Goal: Transaction & Acquisition: Purchase product/service

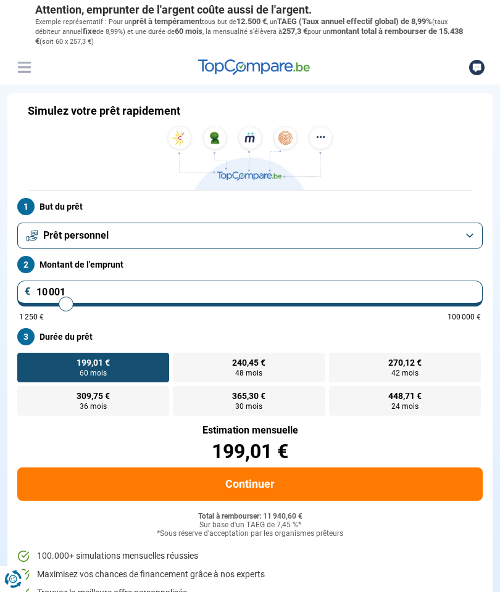
click at [474, 239] on button "Prêt personnel" at bounding box center [249, 236] width 465 height 26
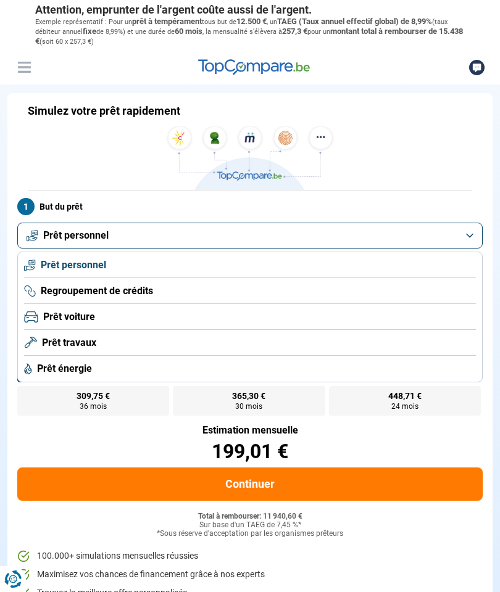
click at [59, 287] on span "Regroupement de crédits" at bounding box center [97, 291] width 112 height 14
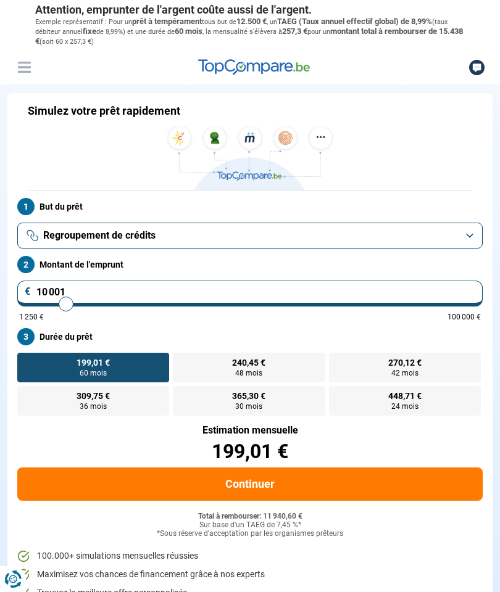
type input "10 500"
type input "10500"
type input "11 000"
type input "11000"
type input "12 000"
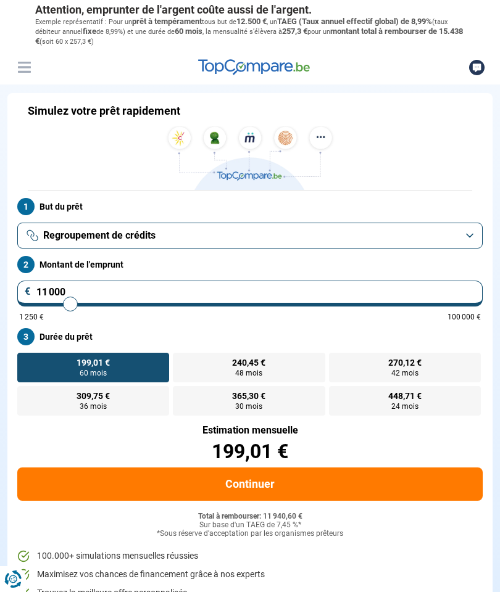
type input "12000"
type input "12 500"
type input "12500"
type input "13 500"
type input "13500"
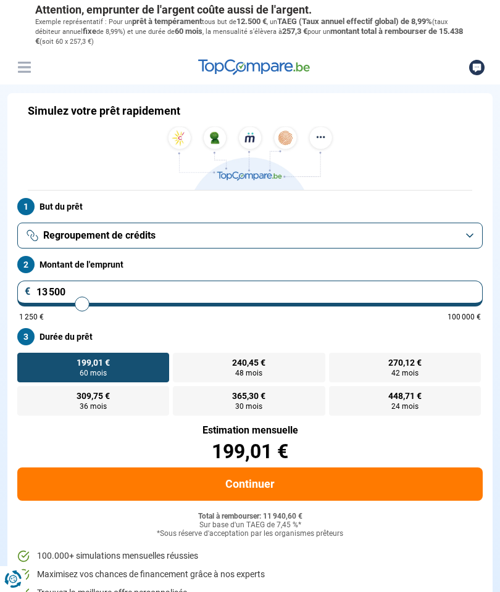
type input "14 000"
type input "14000"
type input "15 250"
type input "15250"
type input "16 250"
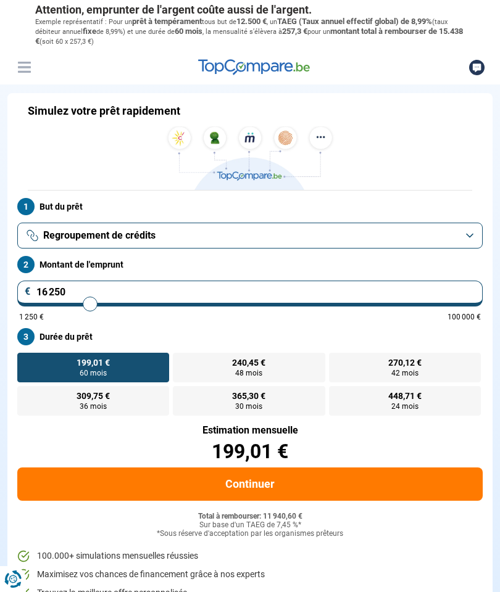
type input "16250"
type input "17 250"
type input "17250"
type input "18 250"
type input "18250"
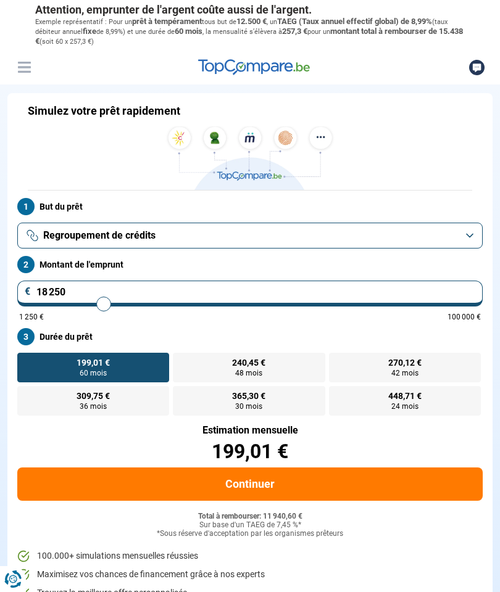
type input "19 250"
type input "19250"
type input "20 000"
type input "20000"
type input "20 750"
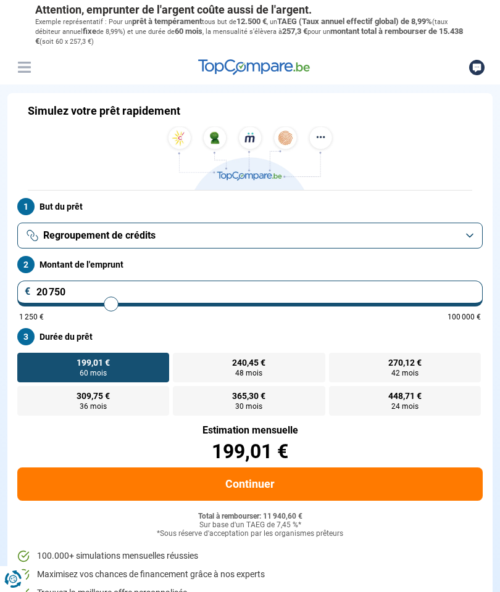
type input "20750"
type input "21 250"
type input "21250"
type input "21 750"
type input "21750"
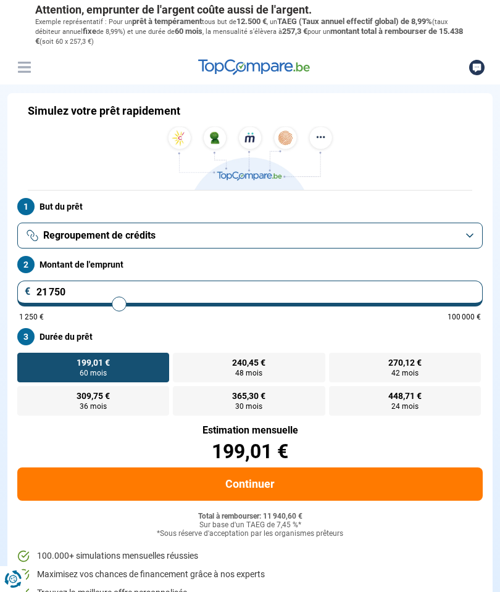
type input "22 250"
type input "22250"
type input "22 500"
type input "22500"
type input "22 750"
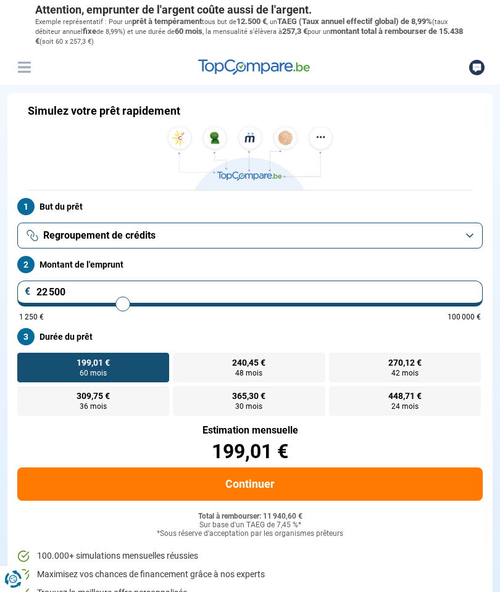
type input "22750"
type input "22 500"
type input "22500"
type input "22 000"
type input "22000"
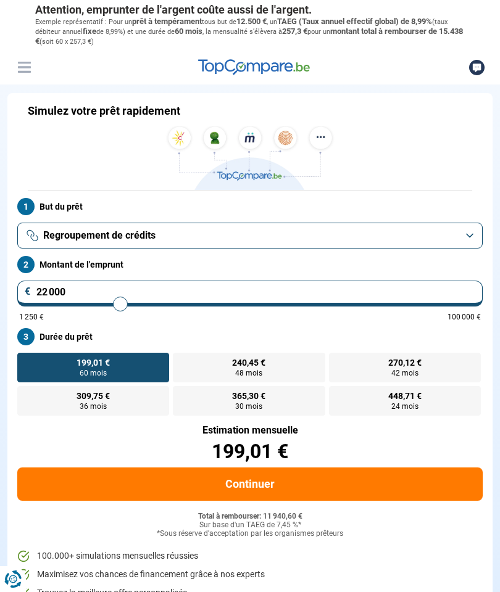
type input "21 000"
type input "21000"
type input "20 000"
type input "20000"
type input "18 750"
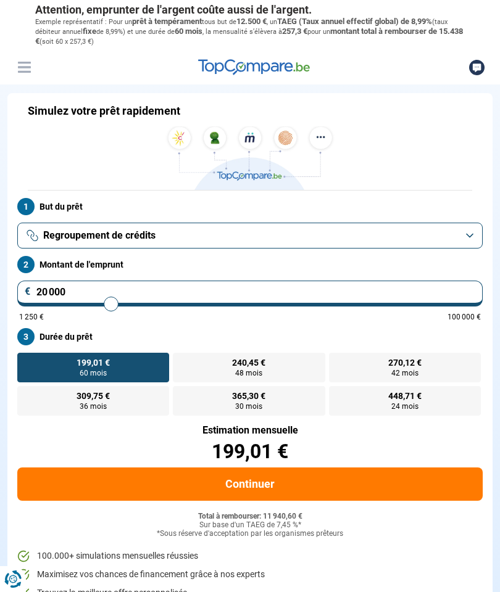
type input "18750"
type input "17 500"
type input "17500"
type input "16 000"
type input "16000"
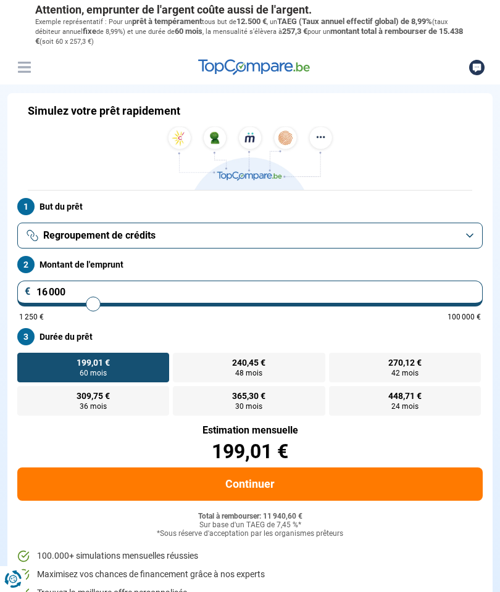
type input "14 500"
type input "14500"
type input "13 000"
type input "13000"
type input "11 750"
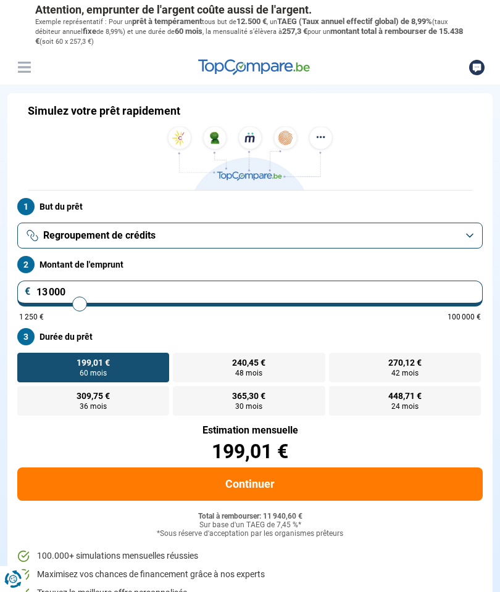
type input "11750"
type input "10 750"
type input "10750"
type input "10 000"
type input "10000"
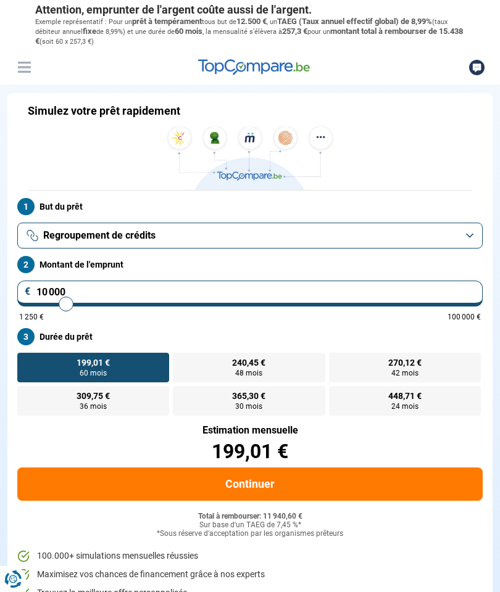
type input "9 000"
type input "9000"
type input "8 250"
type input "8250"
type input "7 250"
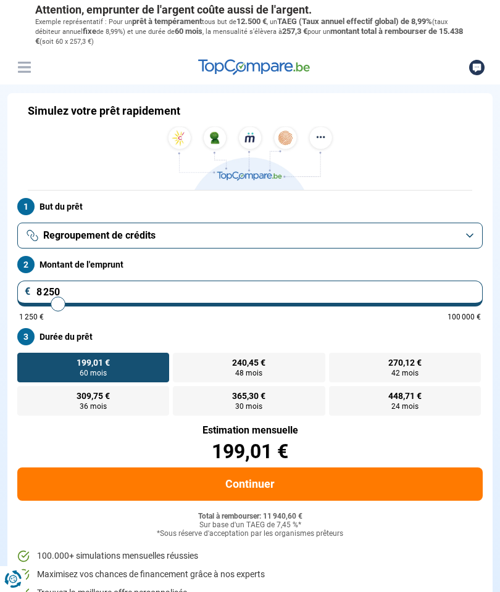
type input "7250"
type input "6 250"
type input "6250"
type input "5 250"
type input "5250"
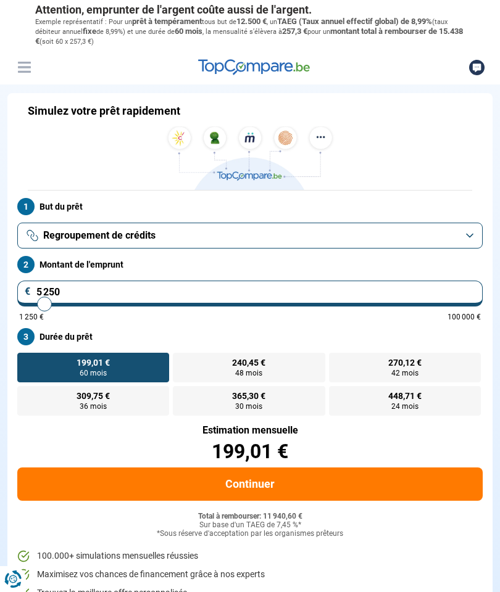
type input "4 500"
type input "4500"
type input "3 750"
type input "3750"
type input "2 750"
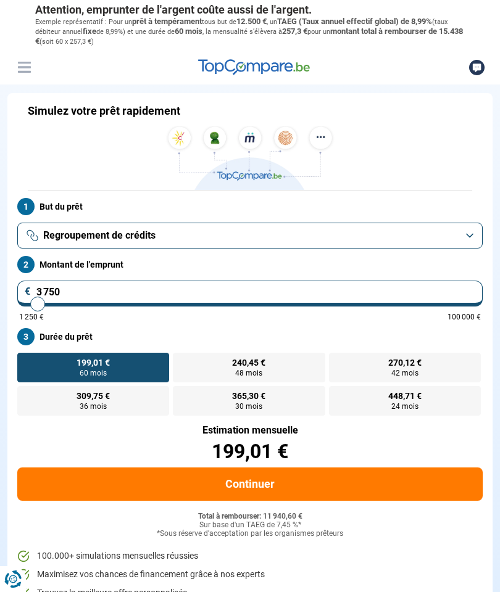
type input "2750"
type input "2 000"
type input "2000"
type input "1 250"
type input "1250"
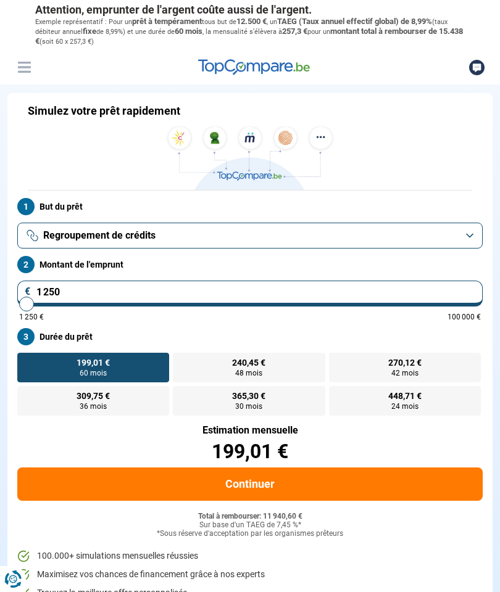
type input "1 500"
type input "1500"
type input "1 750"
type input "1750"
type input "2 250"
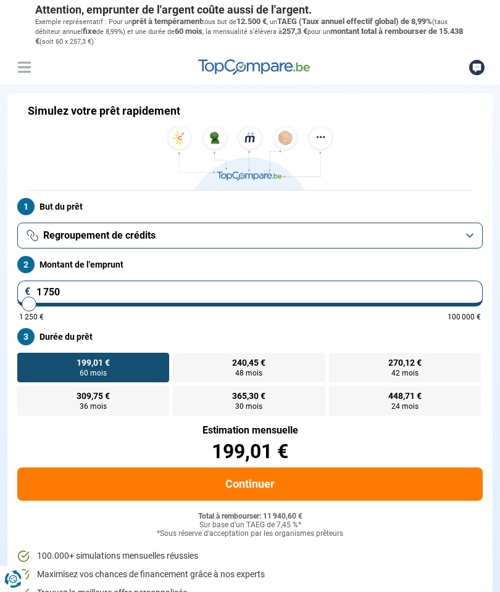
type input "2250"
type input "2 500"
type input "2500"
type input "2 750"
type input "2750"
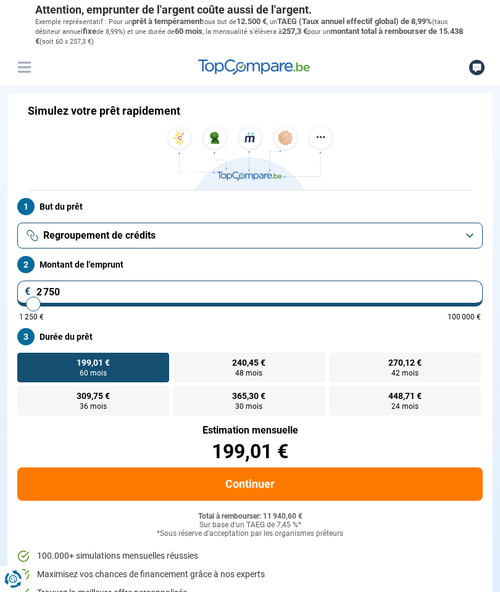
type input "3 250"
type input "3250"
type input "3 750"
type input "3750"
type input "4 000"
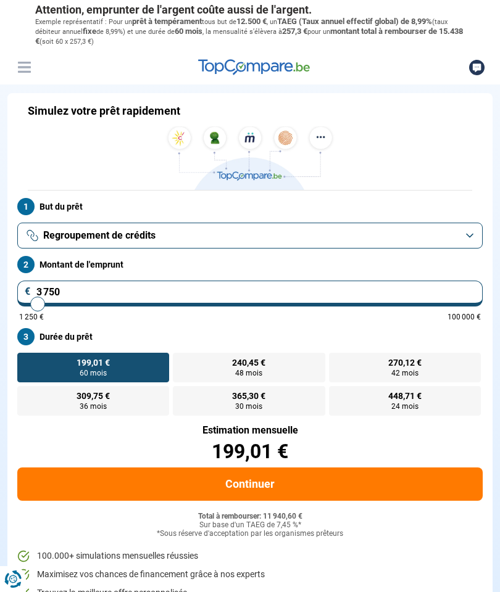
type input "4000"
type input "4 500"
type input "4500"
type input "4 750"
type input "4750"
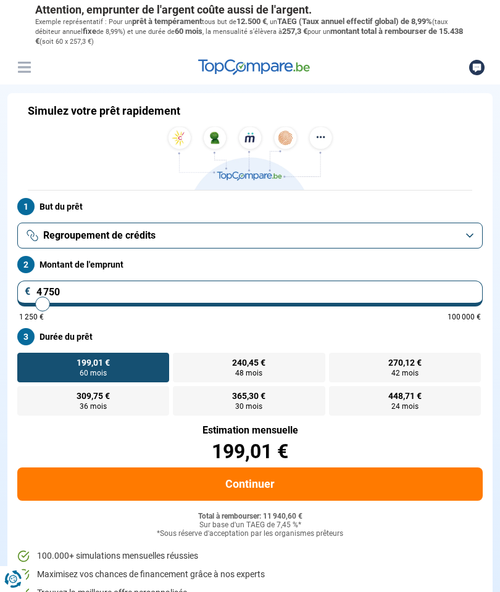
type input "5 250"
type input "5250"
type input "5 500"
type input "5500"
type input "5 750"
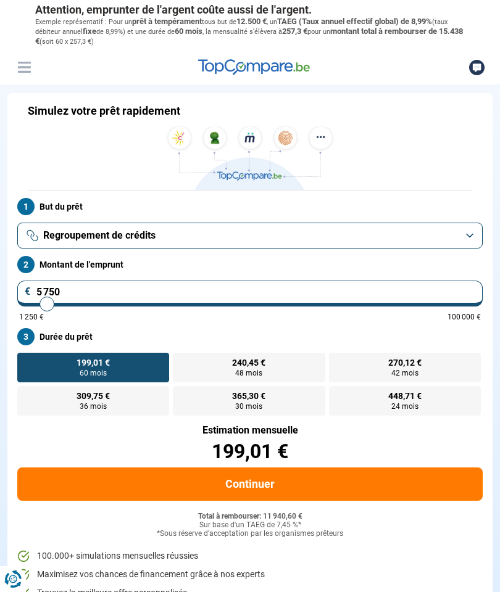
type input "5750"
radio input "true"
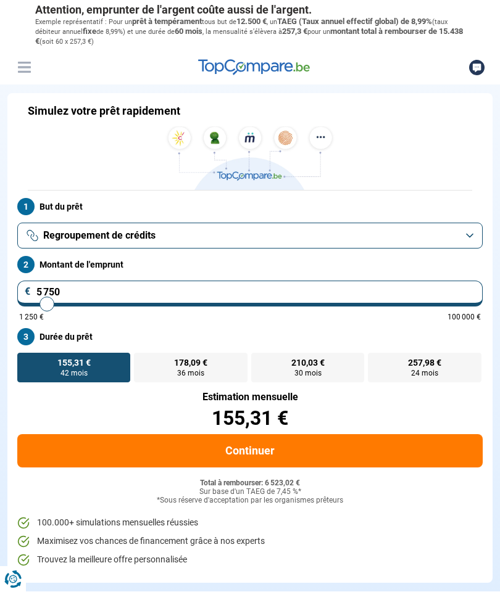
click at [108, 442] on button "Continuer" at bounding box center [249, 450] width 465 height 33
click at [73, 287] on input "5 750" at bounding box center [249, 294] width 465 height 26
type input "575"
type input "1250"
type input "57"
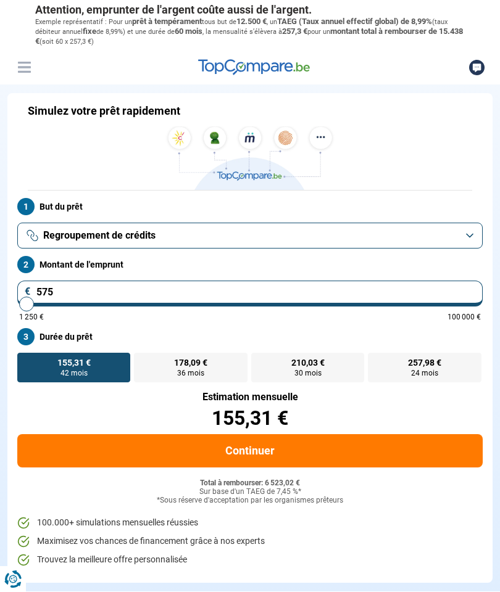
type input "1250"
type input "5"
type input "1250"
type input "0"
type input "1250"
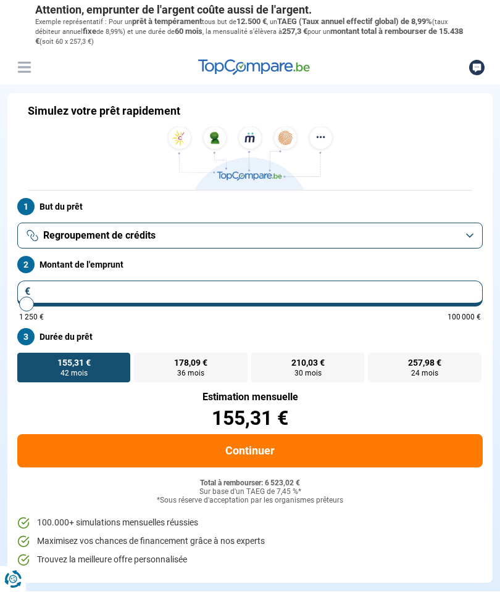
type input "5"
type input "1250"
type input "50"
type input "1250"
type input "500"
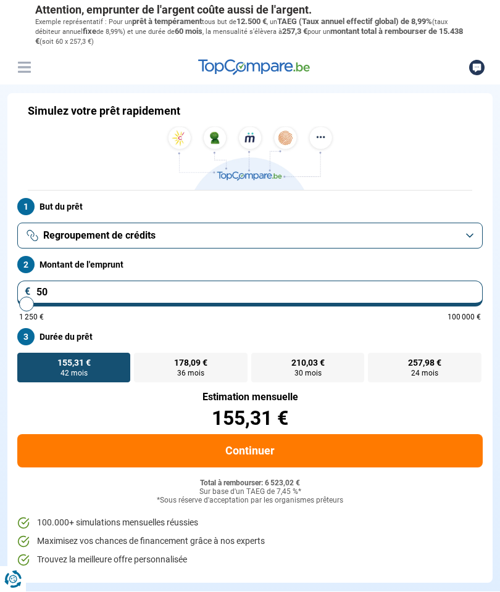
type input "1250"
type input "5 000"
type input "5000"
radio input "true"
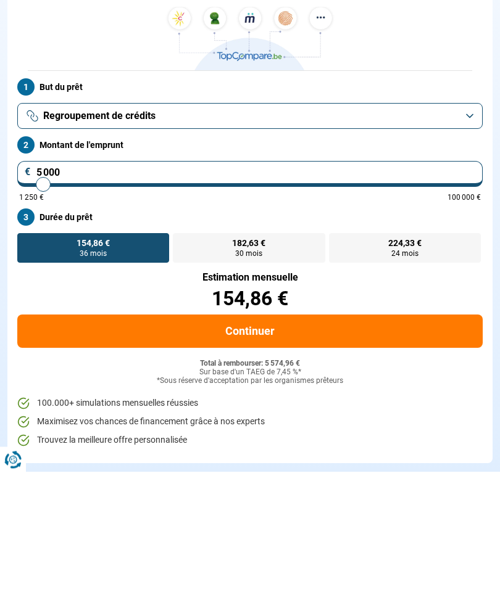
click at [111, 434] on button "Continuer" at bounding box center [249, 450] width 465 height 33
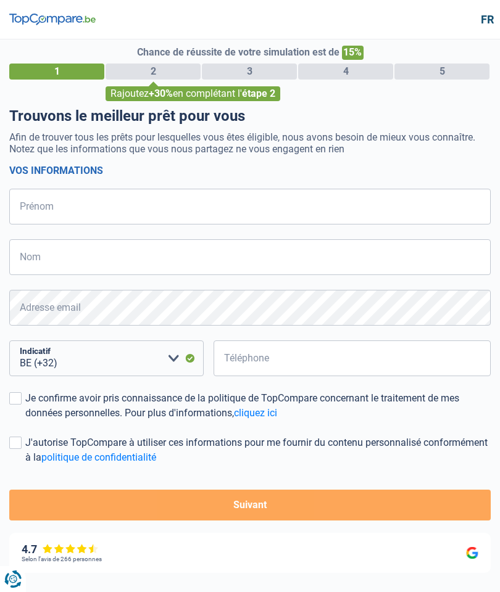
select select "32"
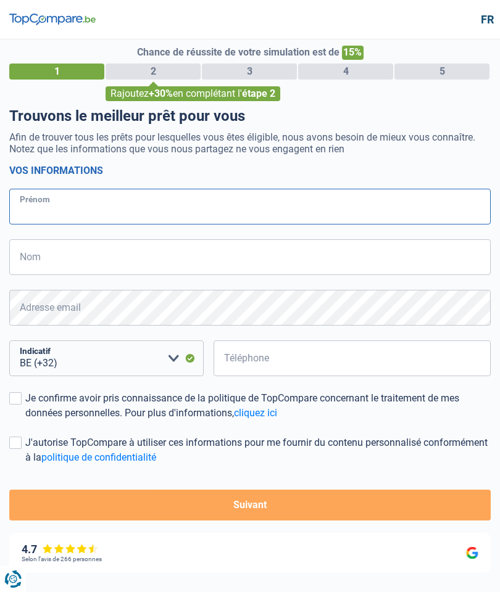
click at [31, 205] on input "Prénom" at bounding box center [249, 207] width 481 height 36
type input "C"
type input "[DEMOGRAPHIC_DATA]"
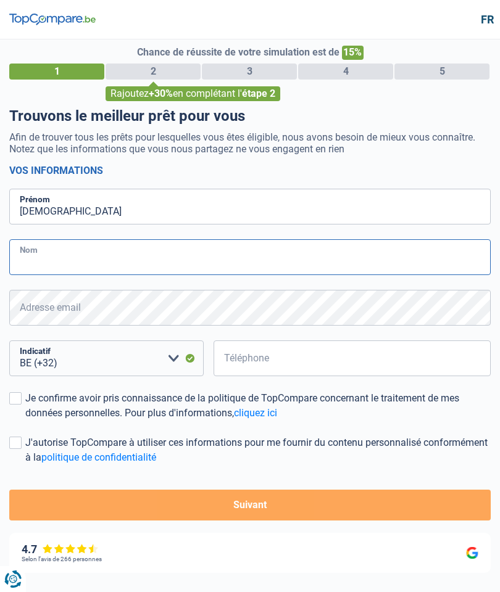
click at [28, 250] on input "Nom" at bounding box center [249, 257] width 481 height 36
type input "Mestag"
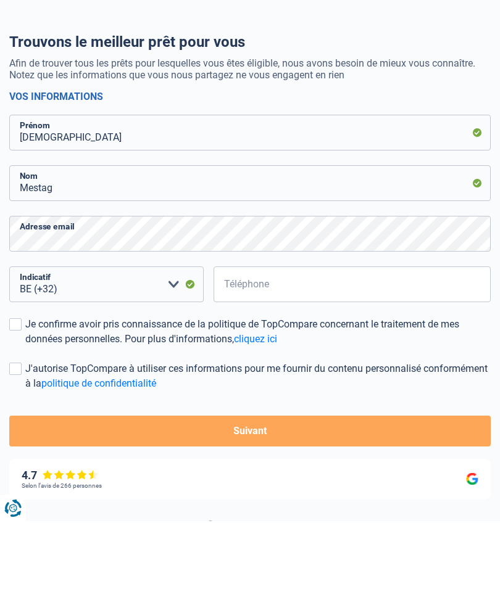
click at [83, 337] on select "BE (+32) LU (+352) Veuillez sélectionner une option" at bounding box center [106, 355] width 194 height 36
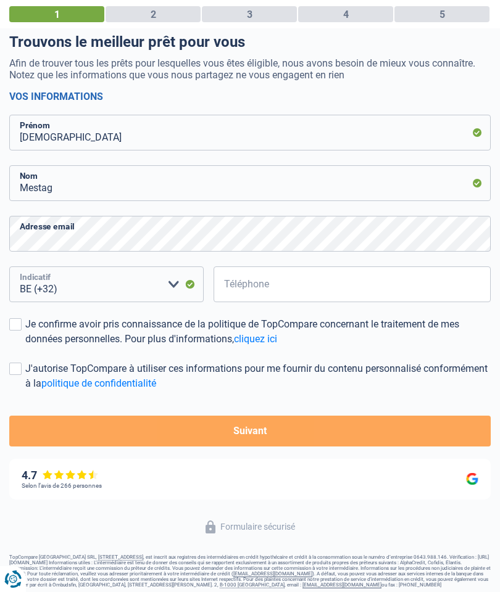
click at [78, 292] on select "BE (+32) LU (+352) Veuillez sélectionner une option" at bounding box center [106, 284] width 194 height 36
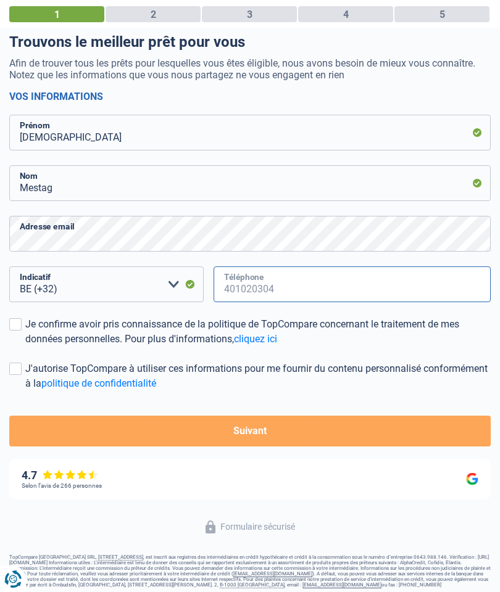
click at [259, 279] on input "Téléphone" at bounding box center [352, 284] width 278 height 36
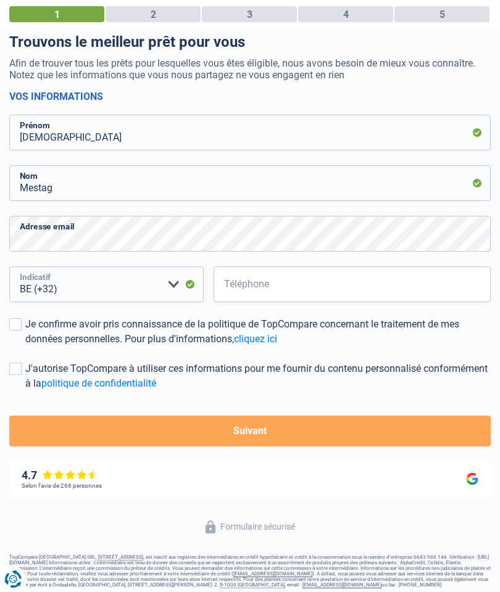
click at [167, 284] on select "BE (+32) LU (+352) Veuillez sélectionner une option" at bounding box center [106, 284] width 194 height 36
click at [78, 294] on select "BE (+32) LU (+352) Veuillez sélectionner une option" at bounding box center [106, 284] width 194 height 36
click at [172, 281] on select "BE (+32) LU (+352) Veuillez sélectionner une option" at bounding box center [106, 284] width 194 height 36
click at [17, 325] on span at bounding box center [15, 324] width 12 height 12
click at [25, 347] on input "Je confirme avoir pris connaissance de la politique de TopCompare concernant le…" at bounding box center [25, 347] width 0 height 0
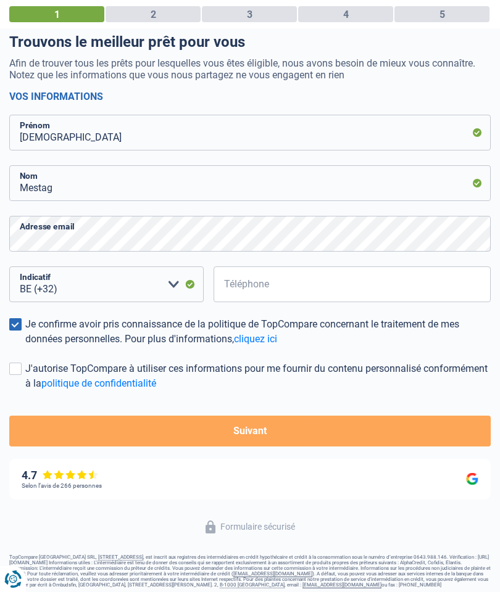
click at [10, 364] on span at bounding box center [15, 369] width 12 height 12
click at [25, 391] on input "J'autorise TopCompare à utiliser ces informations pour me fournir du contenu pe…" at bounding box center [25, 391] width 0 height 0
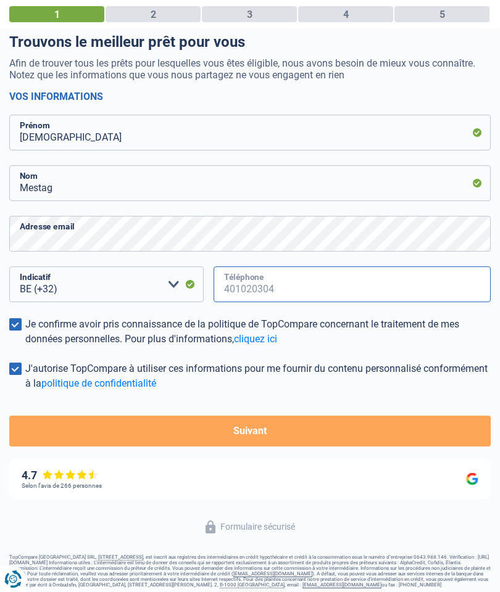
click at [262, 286] on input "Téléphone" at bounding box center [352, 284] width 278 height 36
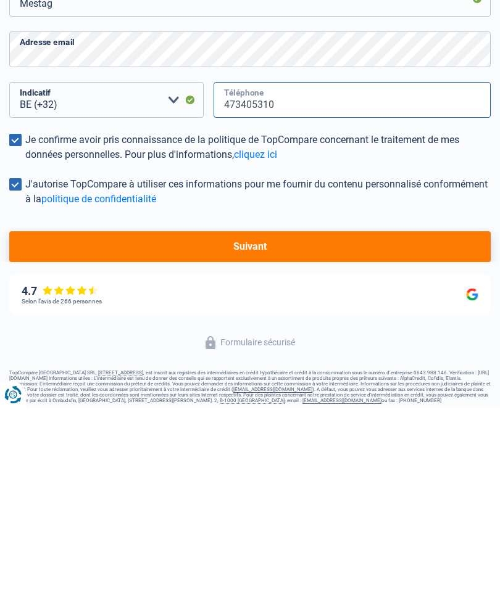
type input "473405310"
click at [127, 416] on button "Suivant" at bounding box center [249, 431] width 481 height 31
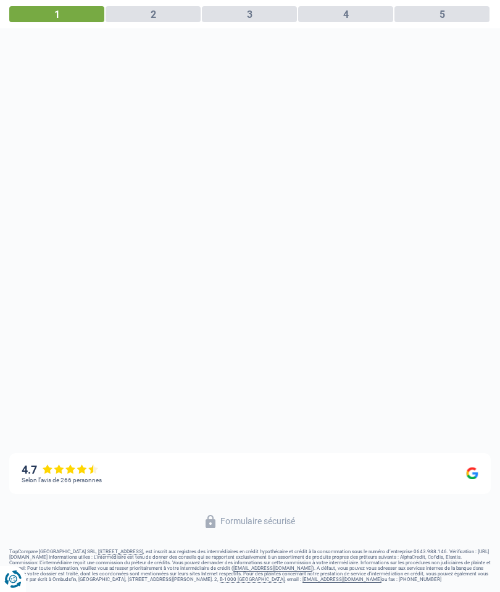
scroll to position [61, 0]
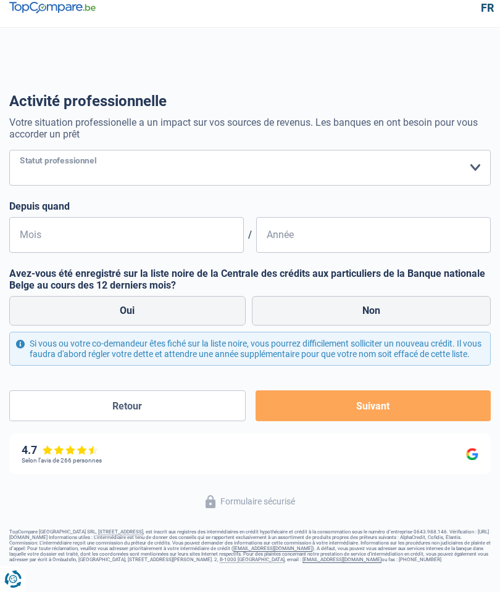
click at [56, 150] on select "Ouvrier Employé privé Employé public Invalide Indépendant Pensionné Chômeur Mut…" at bounding box center [249, 168] width 481 height 36
select select "retired"
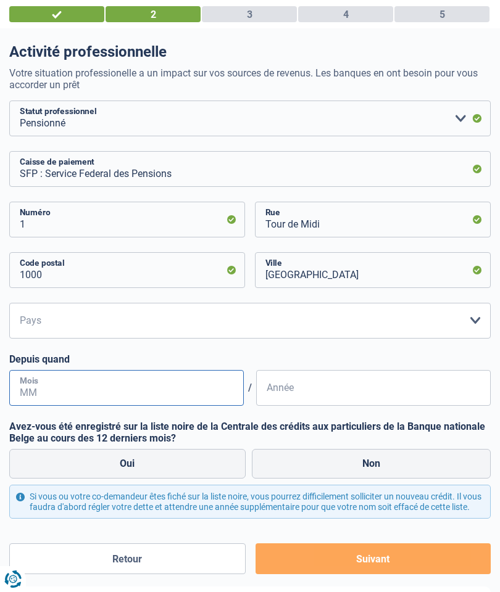
click at [72, 385] on input "Mois" at bounding box center [126, 388] width 234 height 36
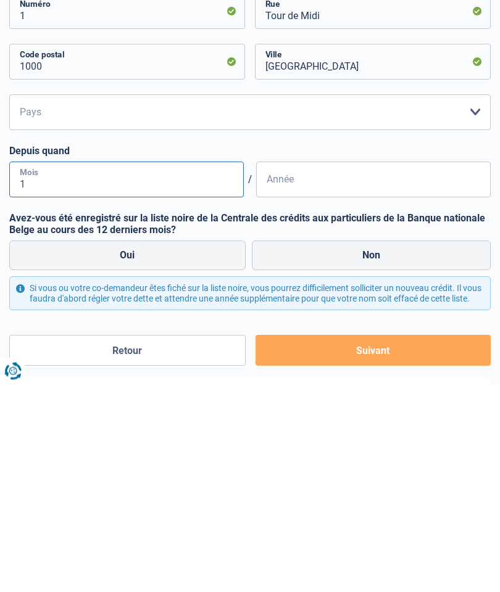
type input "11"
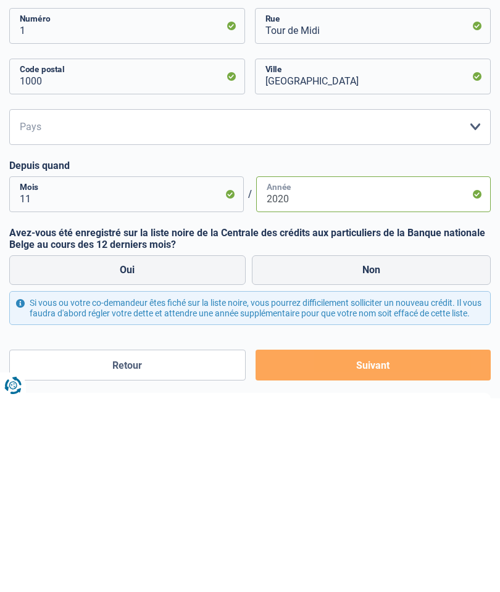
type input "2020"
click at [309, 449] on label "Non" at bounding box center [371, 464] width 239 height 30
click at [309, 449] on input "Non" at bounding box center [371, 464] width 239 height 30
radio input "true"
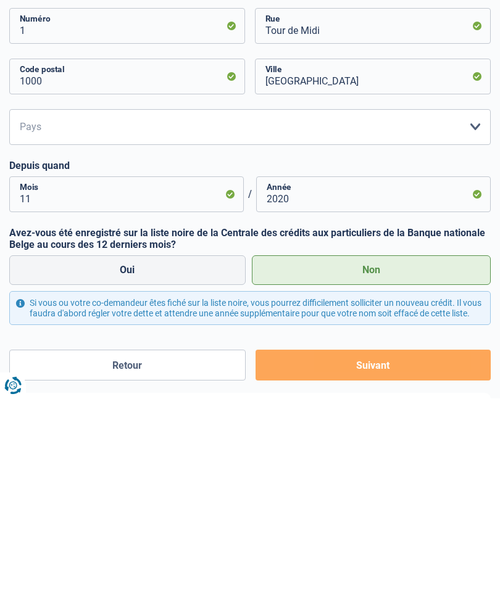
scroll to position [206, 0]
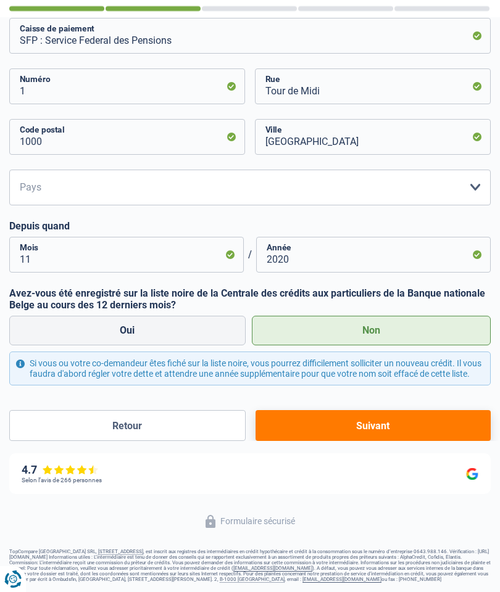
click at [321, 419] on button "Suivant" at bounding box center [372, 425] width 235 height 31
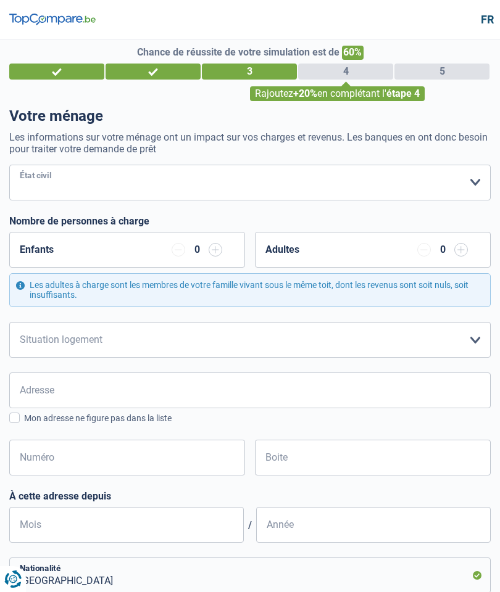
click at [55, 179] on select "Célibataire Marié(e) Cohabitant(e) légal(e) Divorcé(e) Veuf(ve) Séparé (de fait…" at bounding box center [249, 183] width 481 height 36
select select "divorced"
click at [470, 340] on select "Locataire Propriétaire avec prêt hypothécaire Propriétaire sans prêt hypothécai…" at bounding box center [249, 340] width 481 height 36
select select "rents"
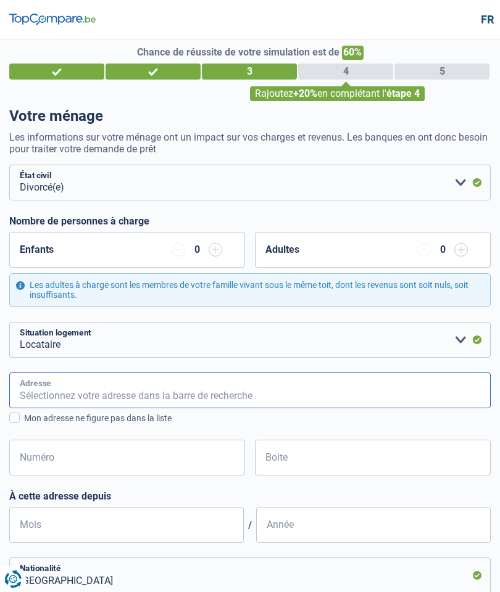
click at [38, 384] on input "Adresse" at bounding box center [249, 390] width 481 height 36
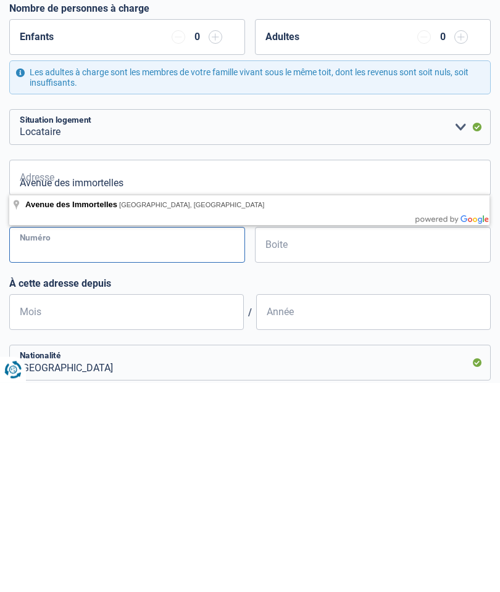
click at [67, 437] on input "Numéro" at bounding box center [127, 455] width 236 height 36
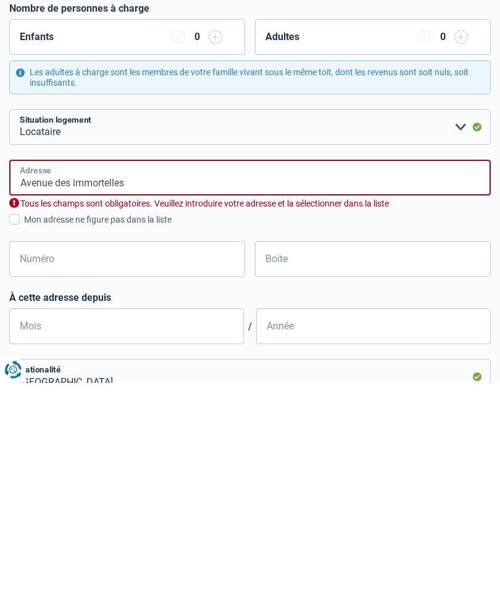
click at [144, 369] on input "Avenue des immortelles" at bounding box center [249, 387] width 481 height 36
type input "Avenue des Immortelles, 1070, Anderlecht, BE"
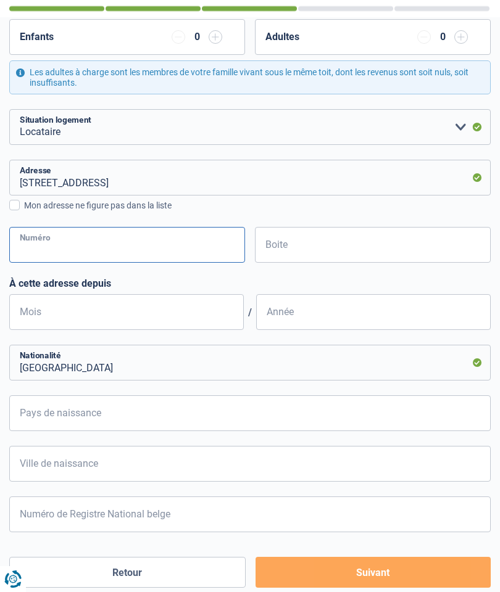
click at [66, 237] on input "Numéro" at bounding box center [127, 245] width 236 height 36
type input "3"
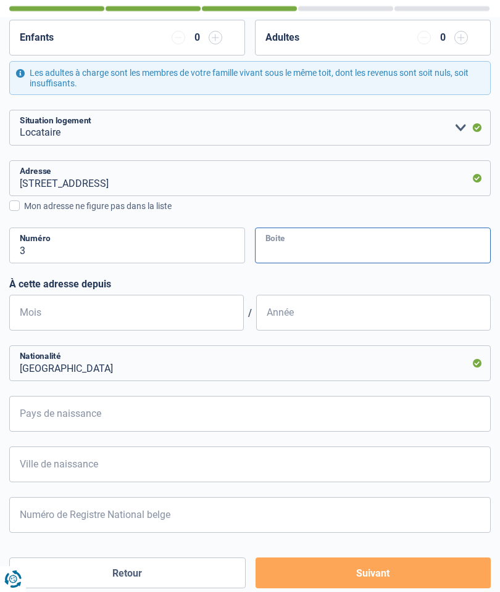
click at [286, 249] on input "Boite" at bounding box center [373, 246] width 236 height 36
type input "35"
click at [43, 307] on input "Mois" at bounding box center [126, 313] width 234 height 36
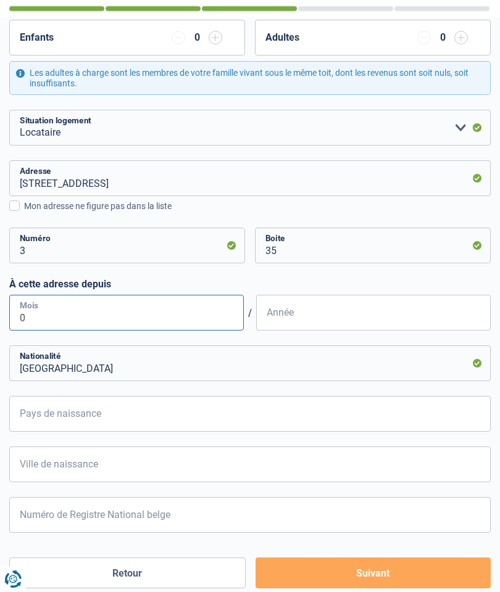
type input "03"
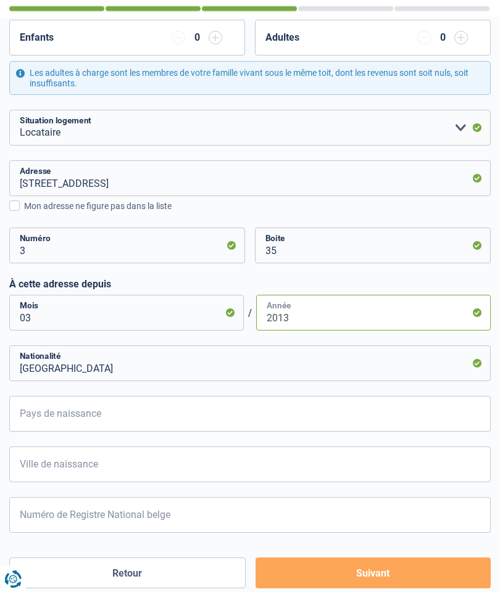
scroll to position [189, 0]
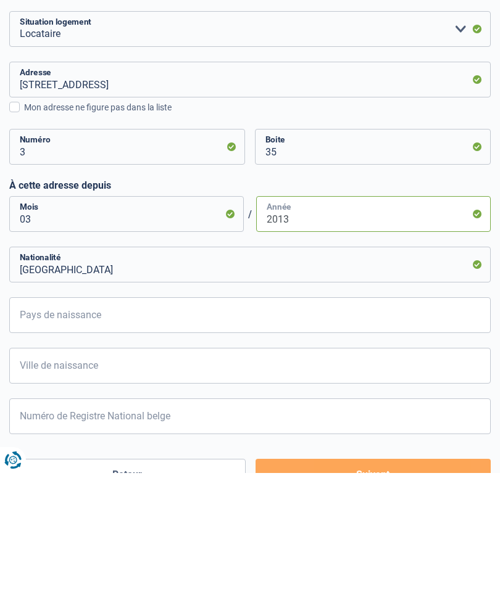
type input "2013"
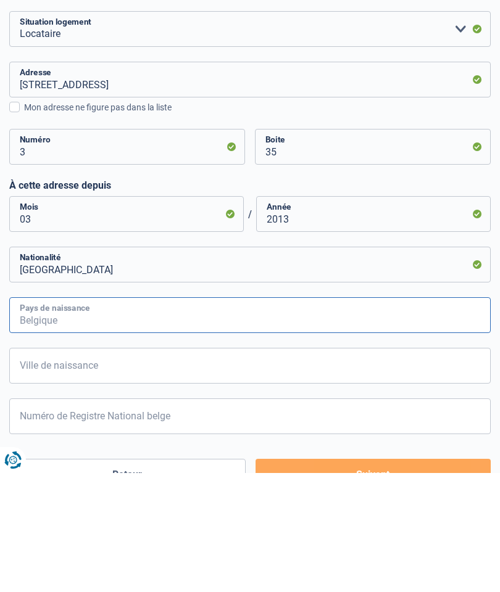
click at [39, 416] on input "Pays de naissance" at bounding box center [249, 434] width 481 height 36
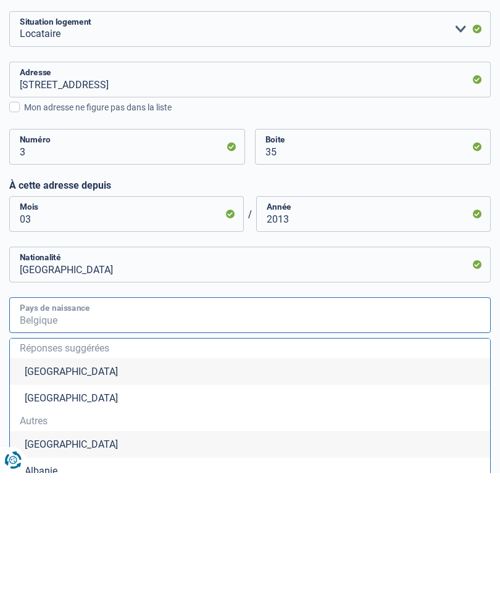
click at [88, 416] on input "Pays de naissance" at bounding box center [249, 434] width 481 height 36
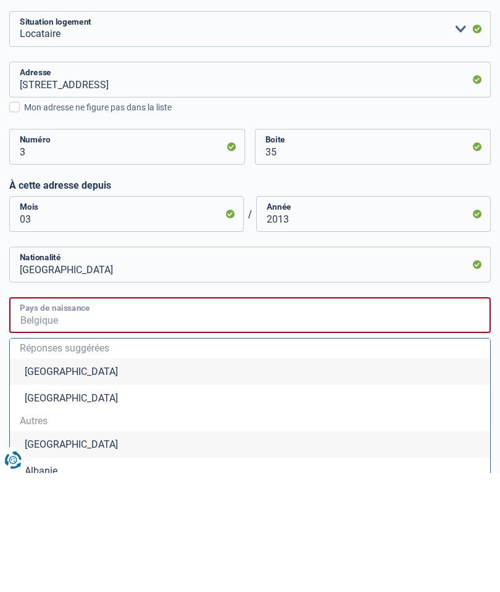
click at [112, 416] on input "Pays de naissance" at bounding box center [249, 434] width 481 height 36
type input "B"
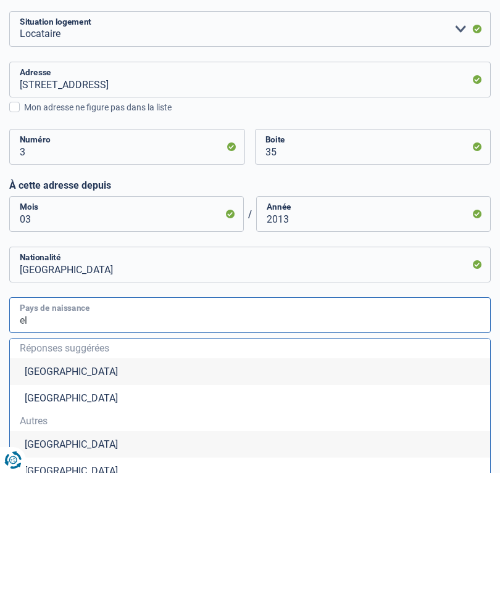
type input "e"
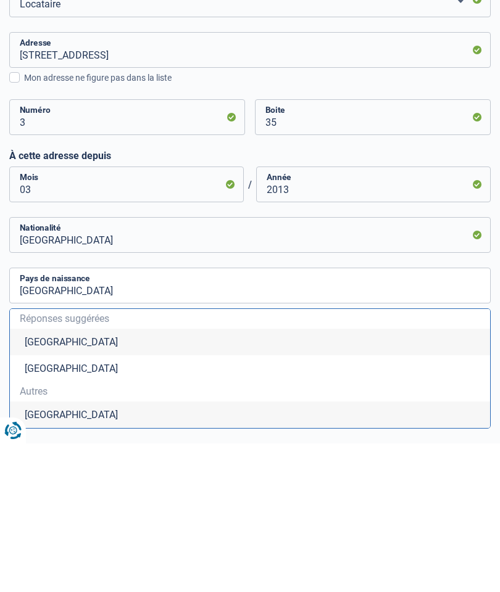
click at [39, 477] on li "Belgique" at bounding box center [250, 490] width 480 height 27
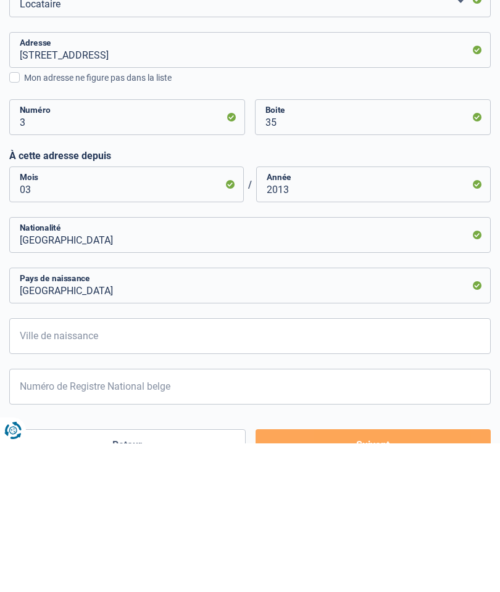
type input "Belgique"
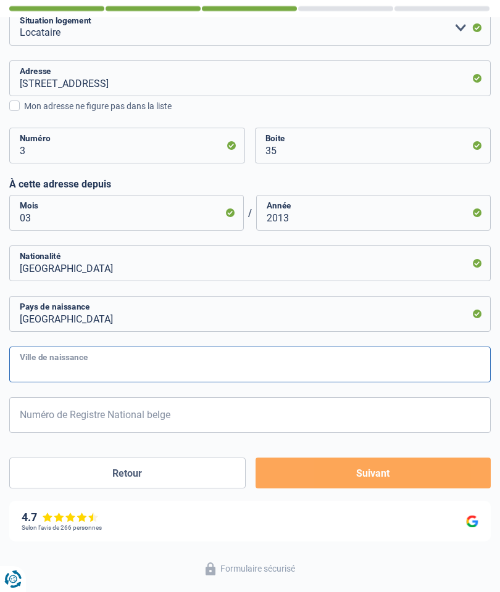
click at [33, 361] on input "Ville de naissance" at bounding box center [249, 365] width 481 height 36
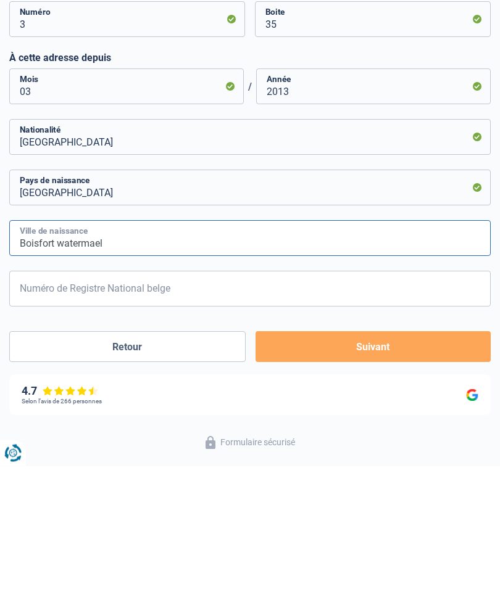
type input "Boisfort watermael"
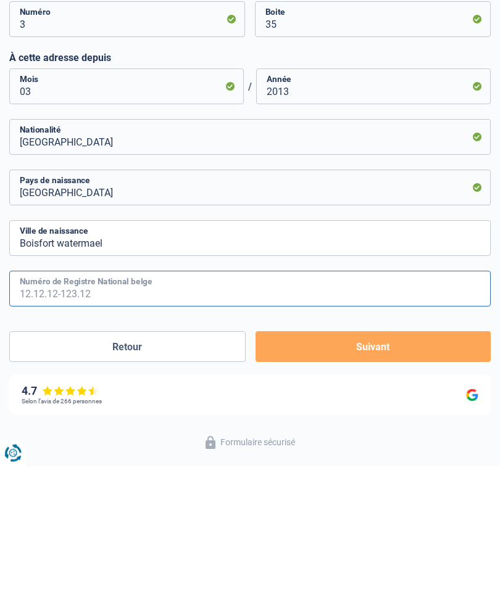
click at [31, 397] on input "Numéro de Registre National belge" at bounding box center [249, 415] width 481 height 36
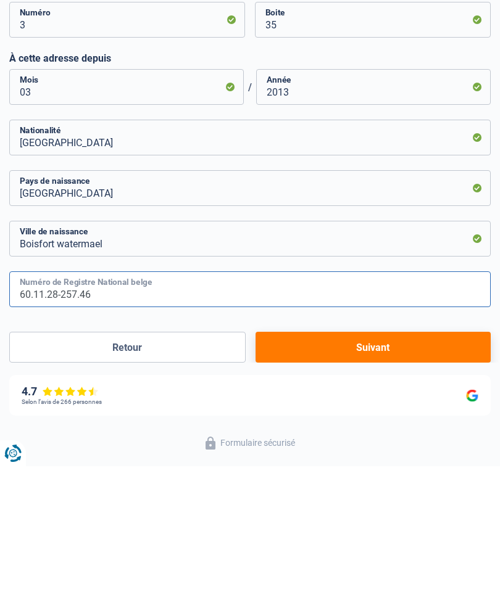
type input "60.11.28-257.46"
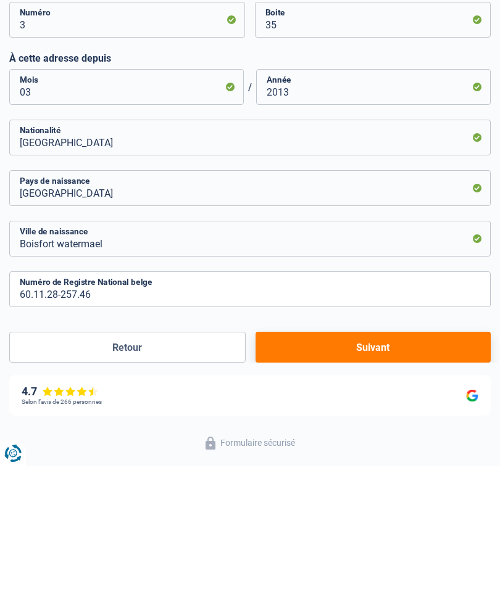
click at [334, 458] on button "Suivant" at bounding box center [372, 473] width 235 height 31
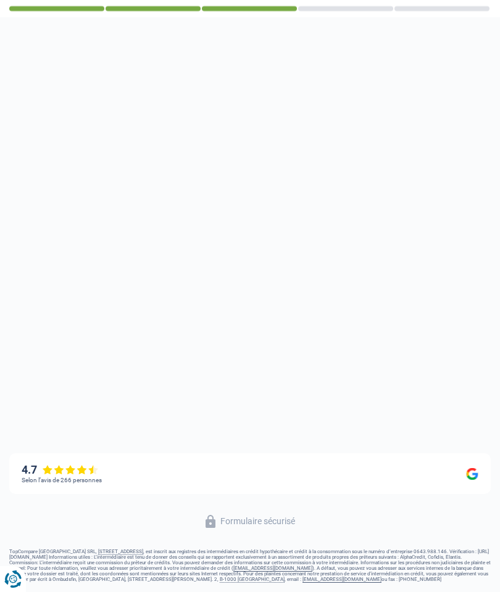
scroll to position [302, 0]
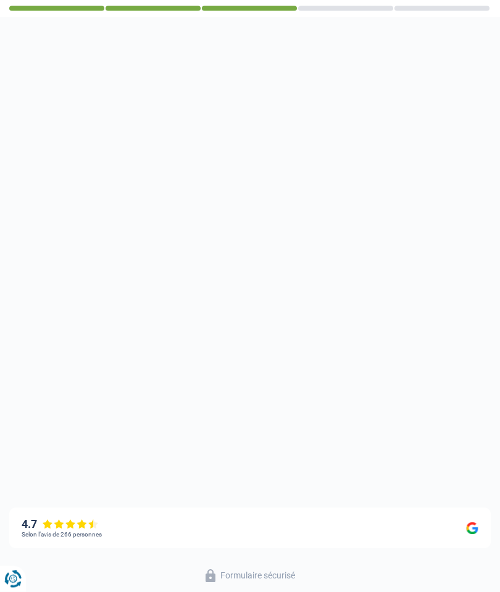
select select "pension"
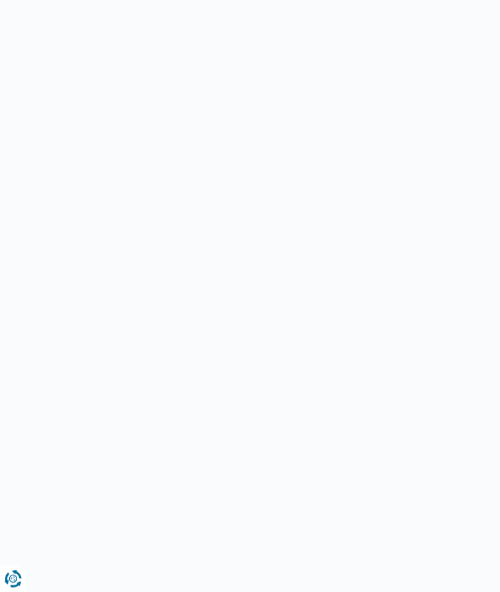
scroll to position [0, 0]
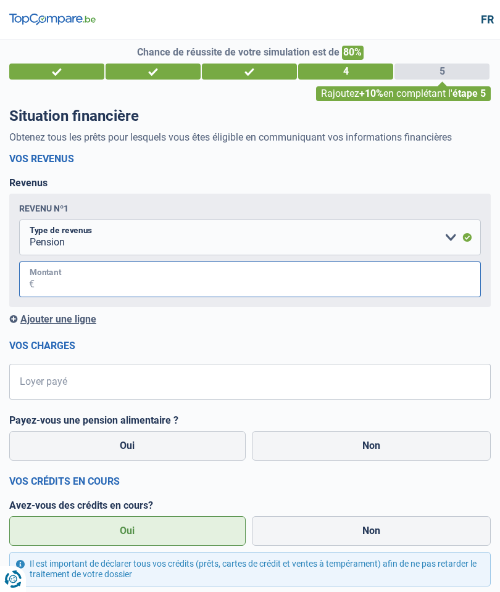
click at [40, 276] on input "Montant" at bounding box center [258, 279] width 446 height 36
type input "1.760"
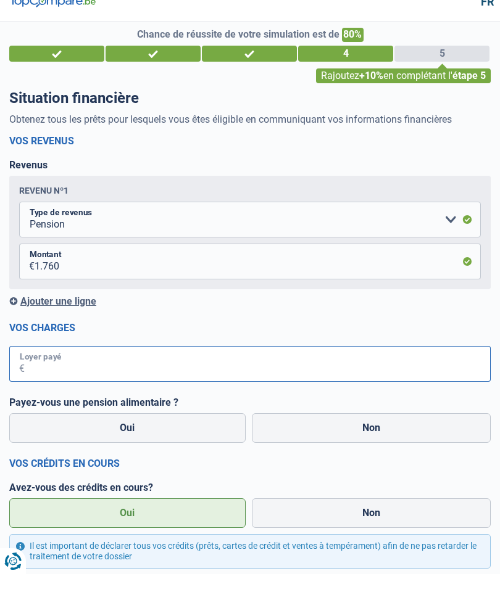
click at [33, 364] on input "Loyer payé" at bounding box center [258, 382] width 466 height 36
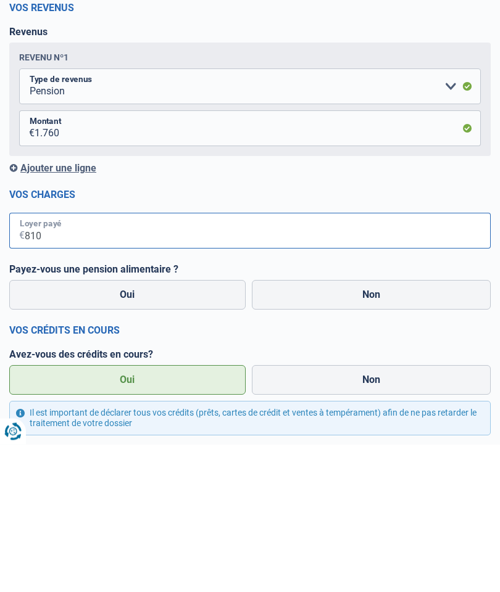
type input "810"
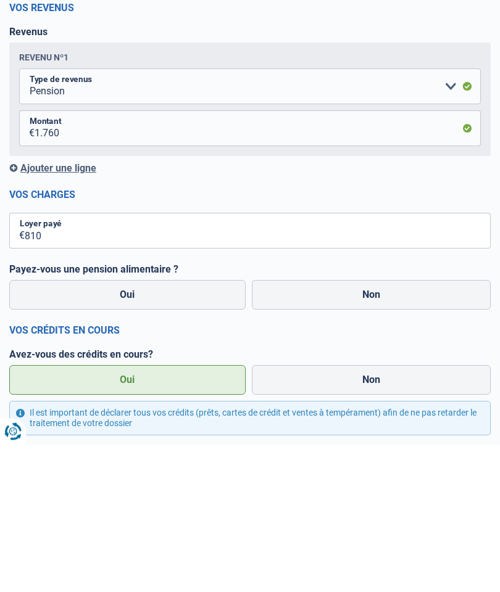
click at [371, 428] on label "Non" at bounding box center [371, 443] width 239 height 30
click at [371, 428] on input "Non" at bounding box center [371, 443] width 239 height 30
radio input "true"
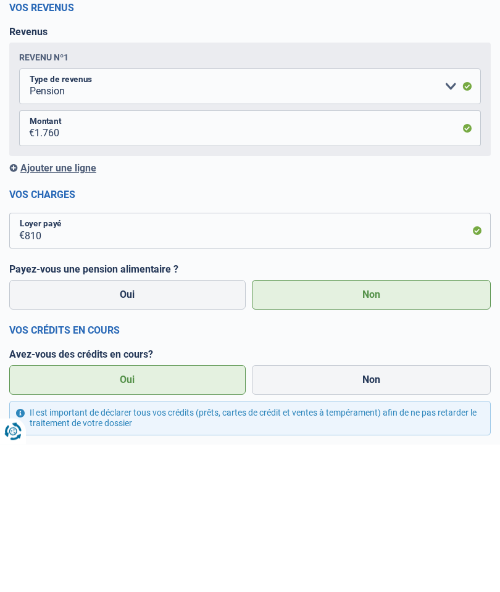
scroll to position [148, 0]
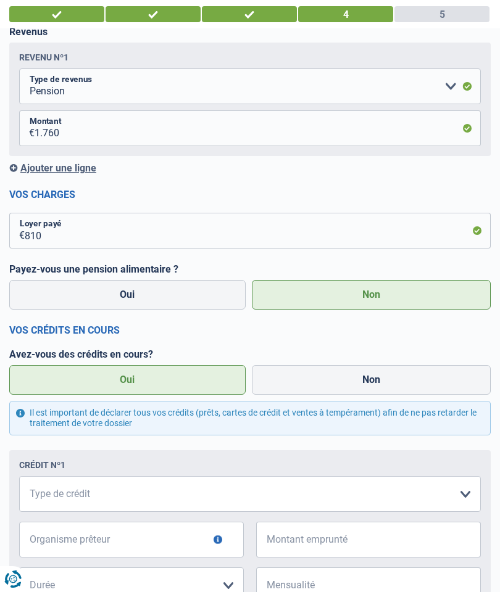
click at [120, 381] on label "Oui" at bounding box center [127, 380] width 236 height 30
click at [120, 381] on input "Oui" at bounding box center [127, 380] width 236 height 30
click at [121, 377] on label "Oui" at bounding box center [127, 380] width 236 height 30
click at [121, 377] on input "Oui" at bounding box center [127, 380] width 236 height 30
click at [74, 376] on label "Oui" at bounding box center [127, 380] width 236 height 30
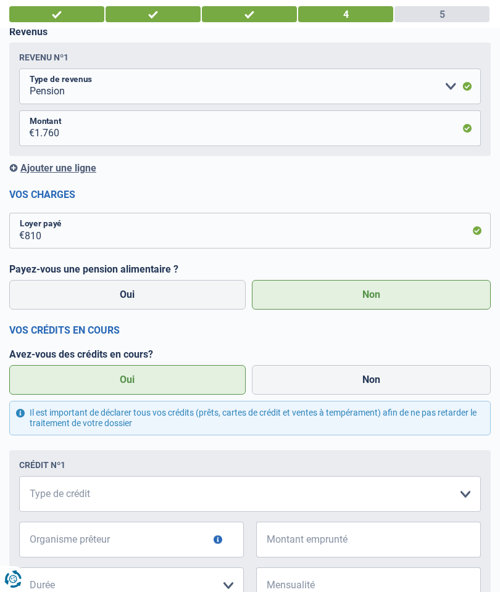
click at [74, 376] on input "Oui" at bounding box center [127, 380] width 236 height 30
click at [469, 503] on select "Carte ou ouverture de crédit Prêt hypothécaire Vente à tempérament Prêt à tempé…" at bounding box center [249, 494] width 461 height 36
select select "creditConsolidation"
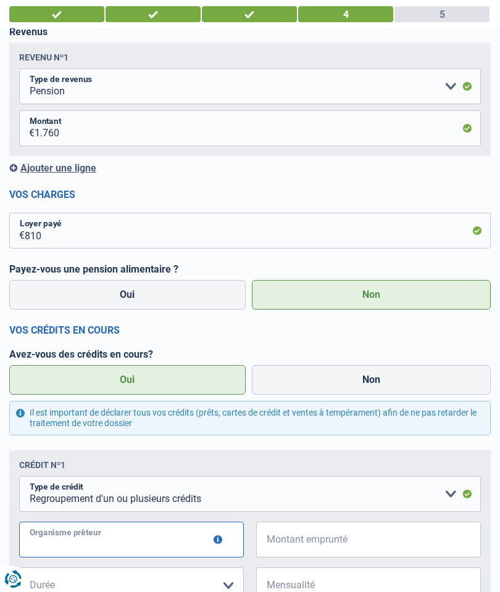
click at [72, 537] on input "Organisme prêteur" at bounding box center [131, 540] width 224 height 36
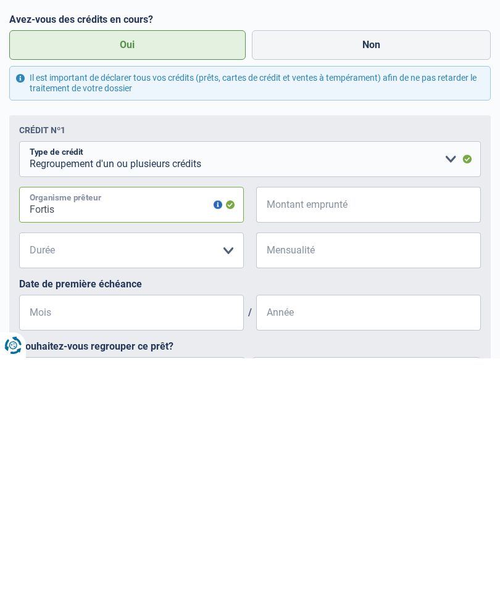
type input "Fortis"
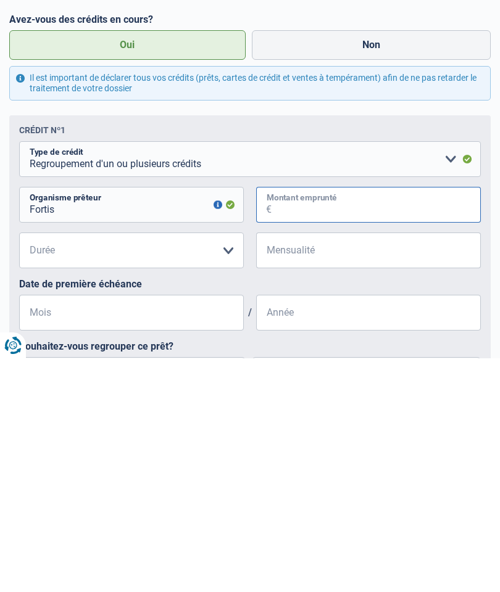
click at [297, 421] on input "Montant emprunté" at bounding box center [375, 439] width 209 height 36
type input "4.164"
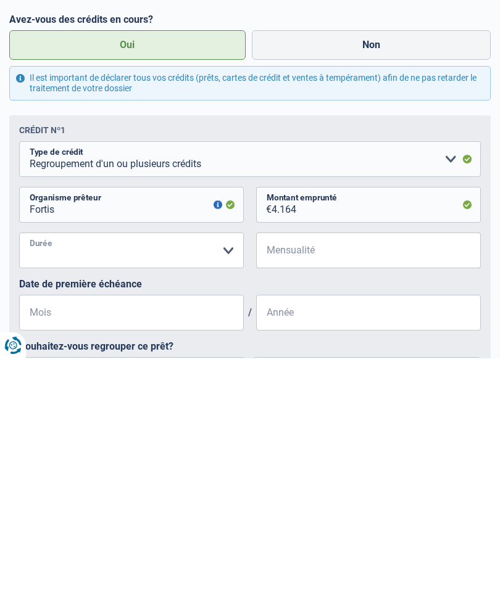
click at [214, 466] on select "12 mois 18 mois 24 mois 30 mois 36 mois Veuillez sélectionner une option" at bounding box center [131, 484] width 224 height 36
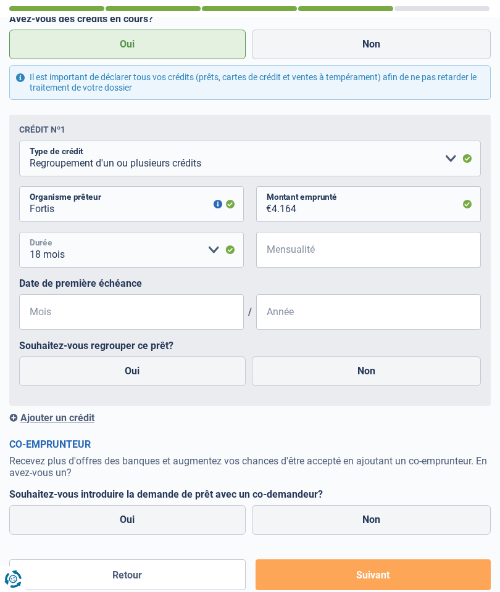
scroll to position [481, 0]
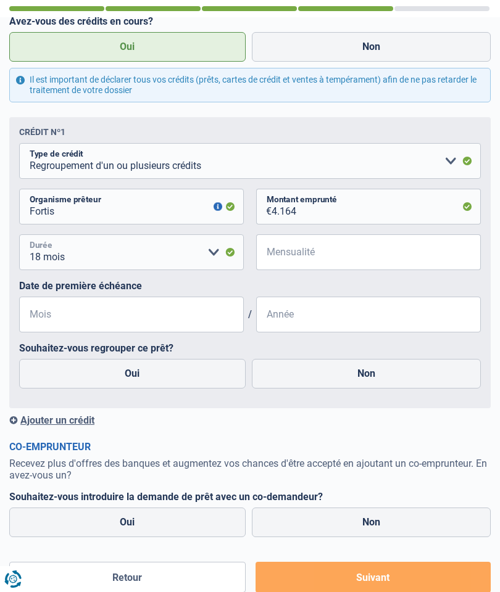
click at [210, 245] on select "12 mois 18 mois 24 mois 30 mois 36 mois Veuillez sélectionner une option" at bounding box center [131, 252] width 224 height 36
click at [80, 252] on select "12 mois 18 mois 24 mois 30 mois 36 mois Veuillez sélectionner une option" at bounding box center [131, 252] width 224 height 36
select select "36"
click at [282, 254] on input "Mensualité" at bounding box center [375, 252] width 209 height 36
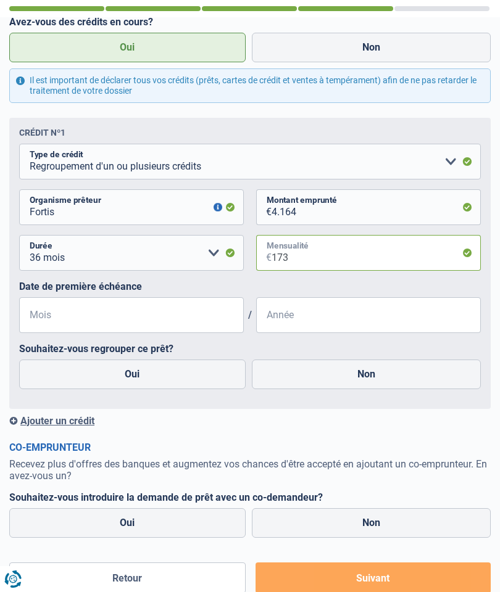
type input "173"
click at [67, 281] on label "Date de première échéance" at bounding box center [249, 287] width 461 height 12
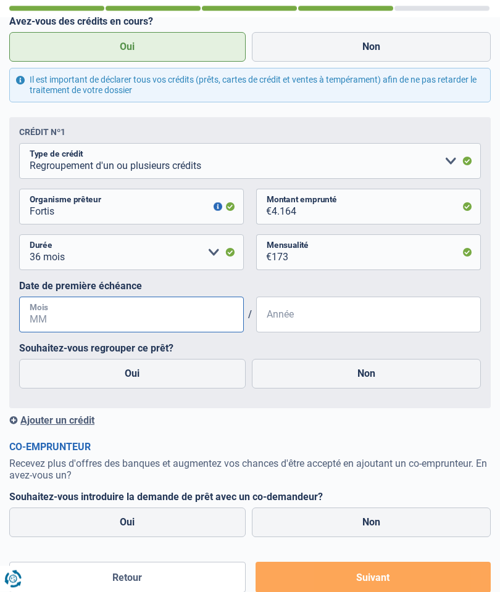
click at [57, 314] on input "Mois" at bounding box center [131, 315] width 224 height 36
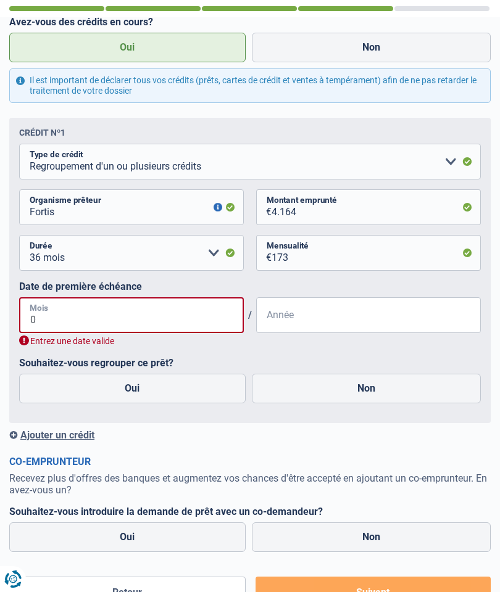
type input "01"
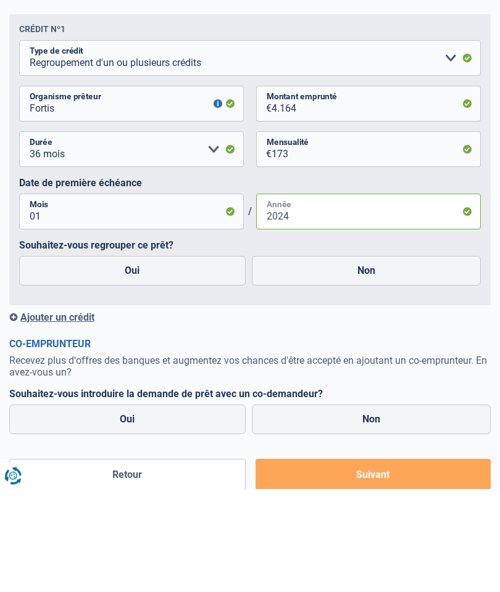
type input "2024"
click at [126, 360] on label "Oui" at bounding box center [132, 375] width 226 height 30
click at [126, 360] on input "Oui" at bounding box center [132, 375] width 226 height 30
radio input "true"
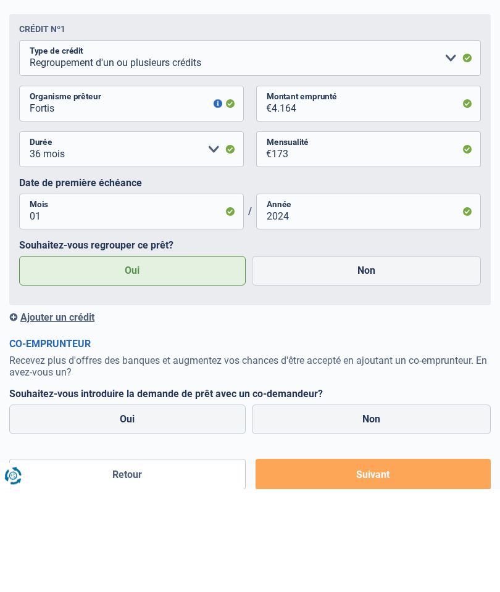
scroll to position [584, 0]
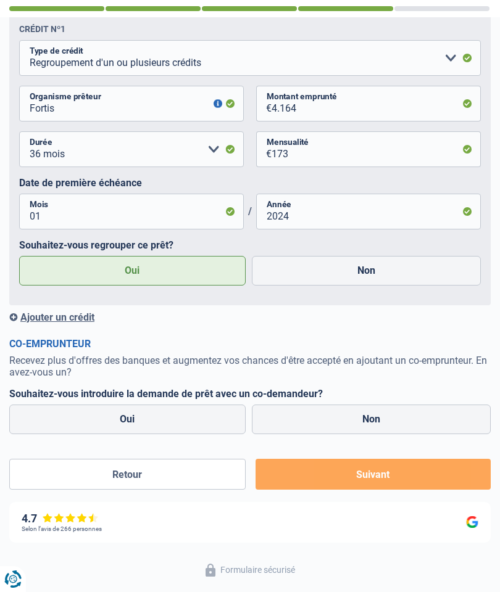
click at [291, 422] on label "Non" at bounding box center [371, 420] width 239 height 30
click at [291, 422] on input "Non" at bounding box center [371, 420] width 239 height 30
radio input "true"
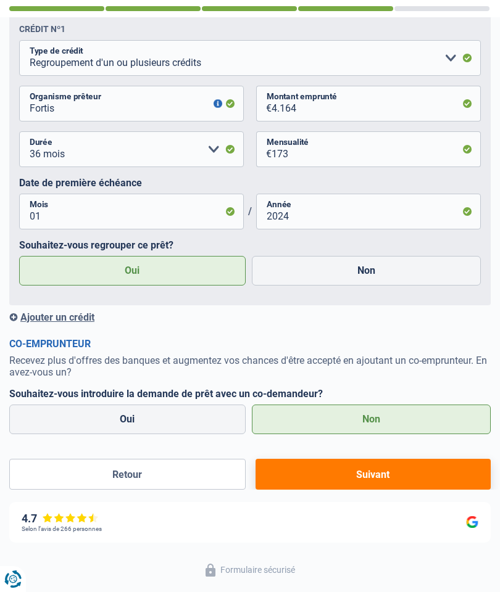
click at [319, 478] on button "Suivant" at bounding box center [372, 474] width 235 height 31
select select "refinancing"
select select "24"
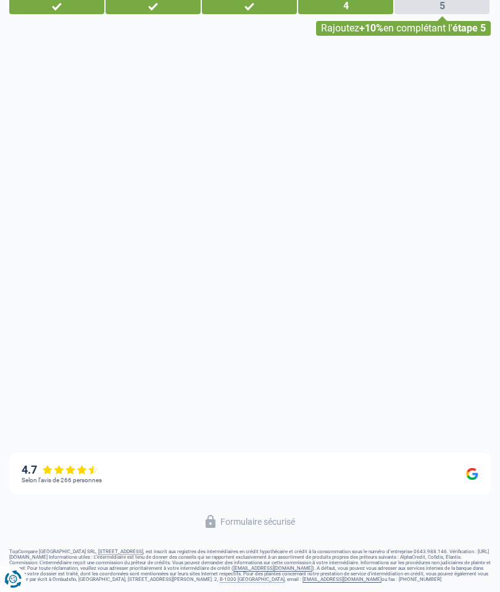
scroll to position [15, 0]
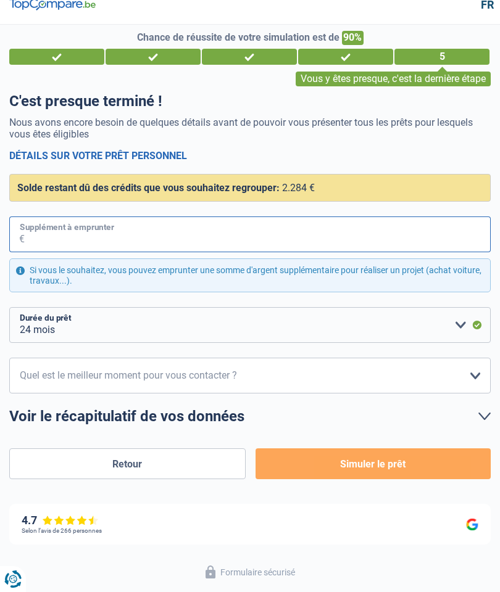
click at [51, 229] on input "Supplément à emprunter" at bounding box center [258, 234] width 466 height 36
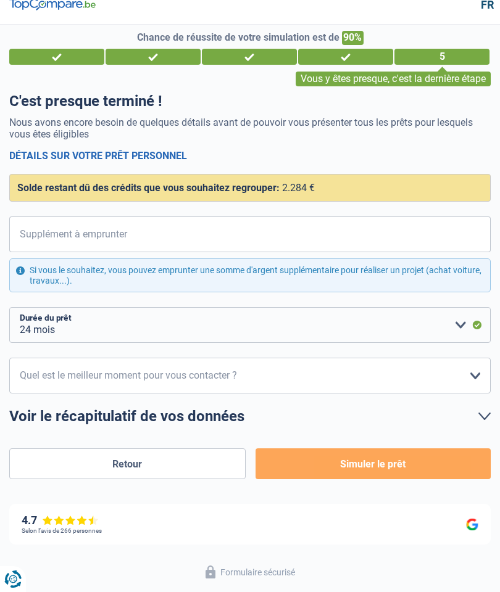
click at [339, 187] on div "Solde restant dû des crédits que vous souhaitez regrouper: 2.284 €" at bounding box center [249, 188] width 481 height 28
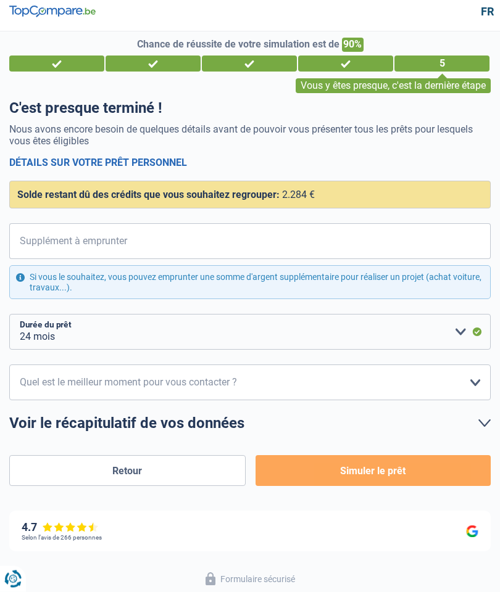
scroll to position [0, 0]
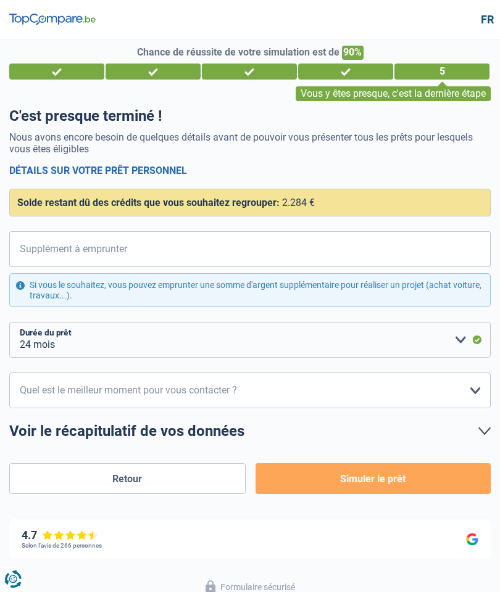
click at [333, 199] on div "Solde restant dû des crédits que vous souhaitez regrouper: 2.284 €" at bounding box center [249, 203] width 481 height 28
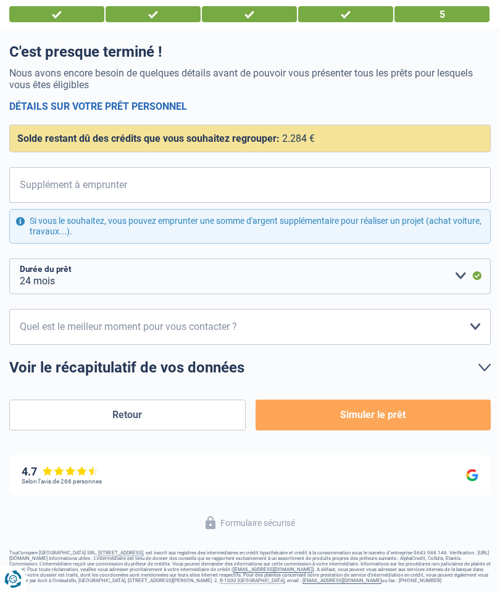
scroll to position [56, 0]
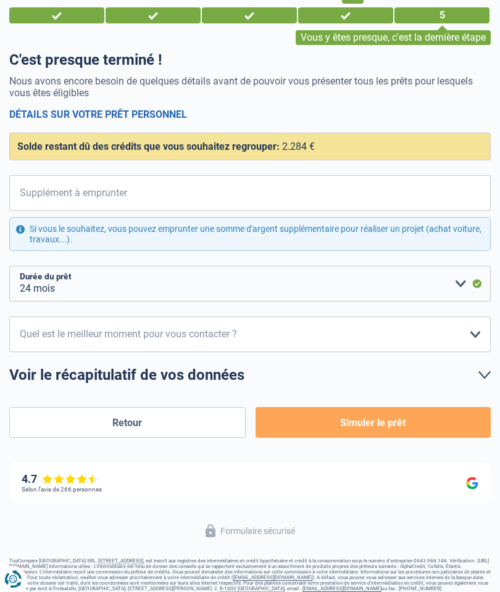
click at [325, 147] on div "Solde restant dû des crédits que vous souhaitez regrouper: 2.284 €" at bounding box center [249, 147] width 481 height 28
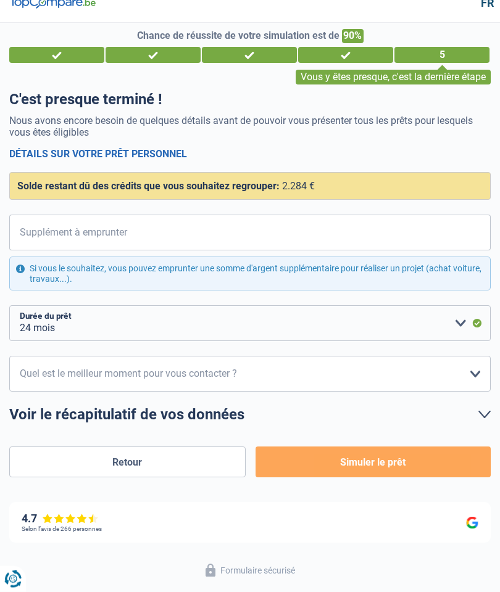
scroll to position [0, 0]
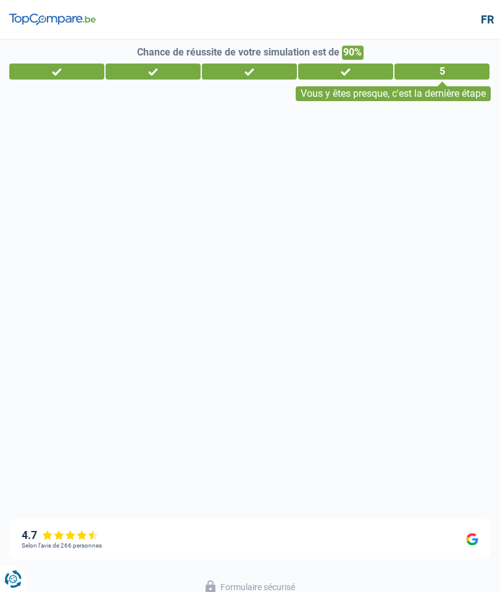
select select "pension"
select select "creditConsolidation"
select select "36"
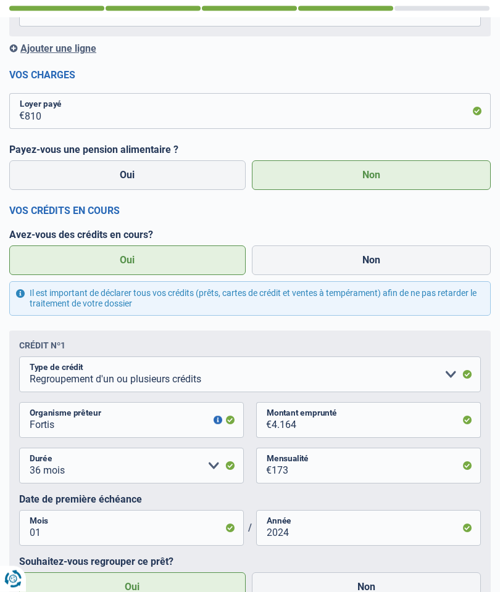
scroll to position [268, 0]
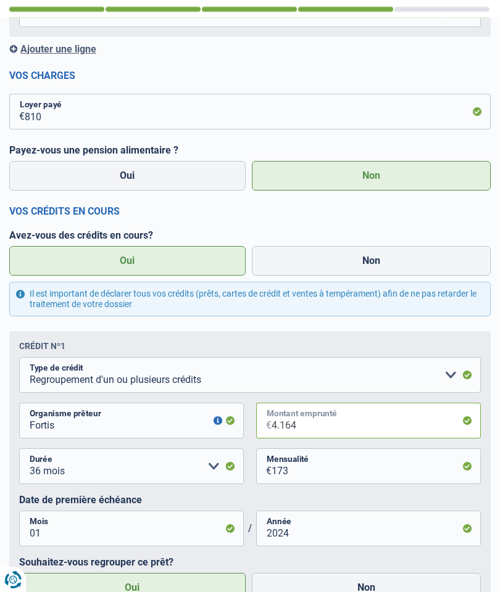
click at [315, 421] on input "4.164" at bounding box center [375, 420] width 209 height 36
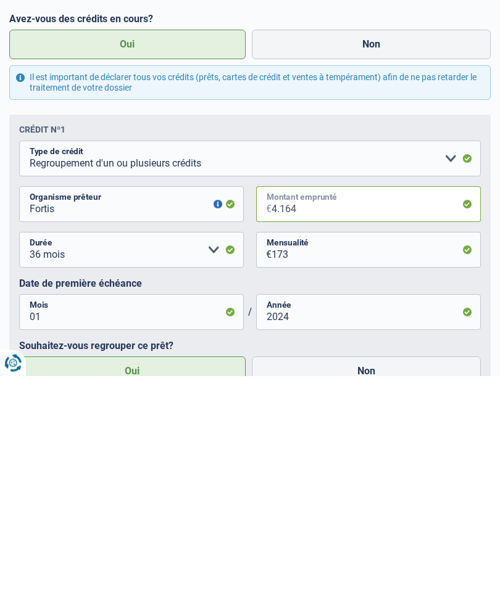
type input "416"
select select
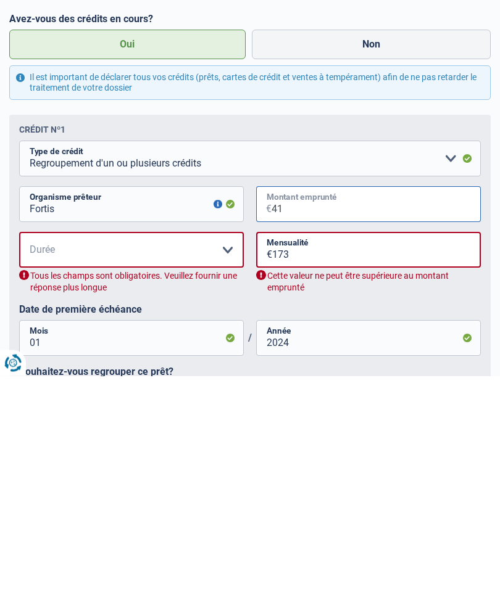
type input "4"
type input "5.900"
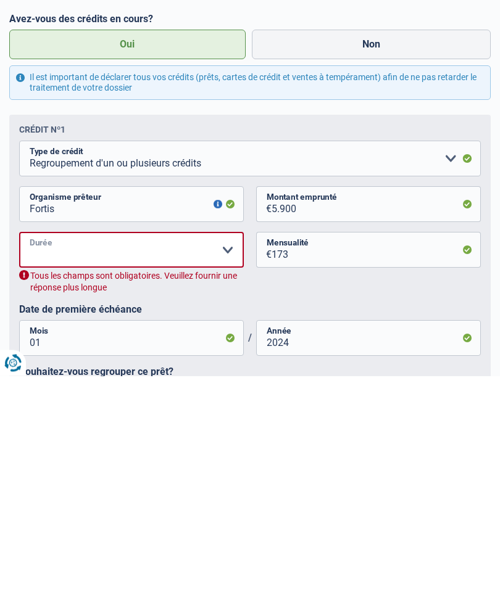
click at [47, 448] on select "12 mois 18 mois 24 mois 30 mois 36 mois 42 mois Veuillez sélectionner une option" at bounding box center [131, 466] width 224 height 36
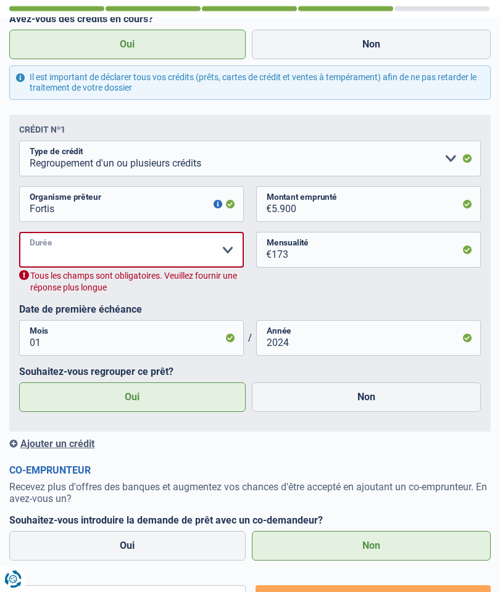
select select "42"
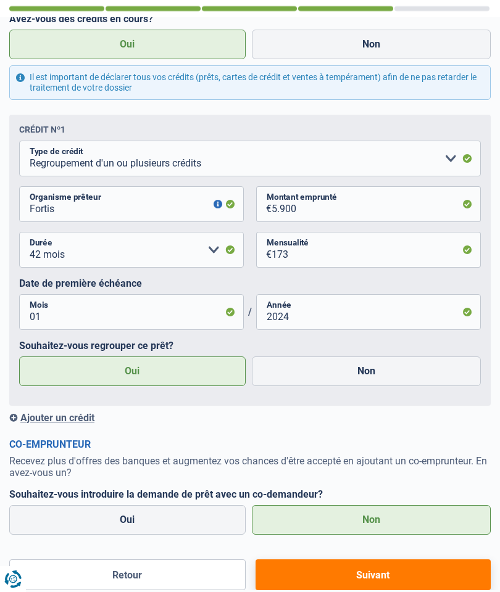
click at [327, 579] on button "Suivant" at bounding box center [372, 574] width 235 height 31
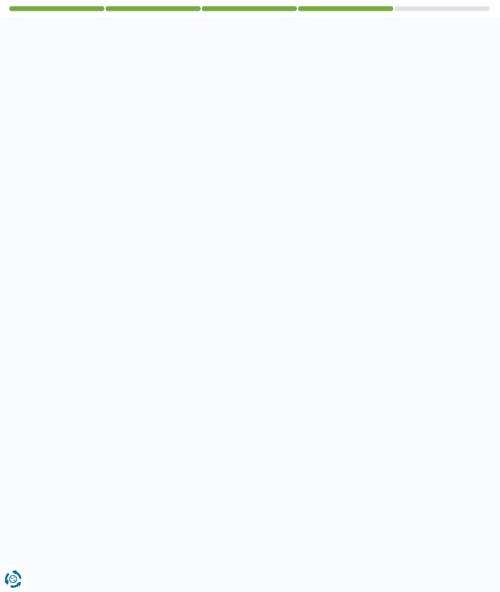
select select "refinancing"
select select "30"
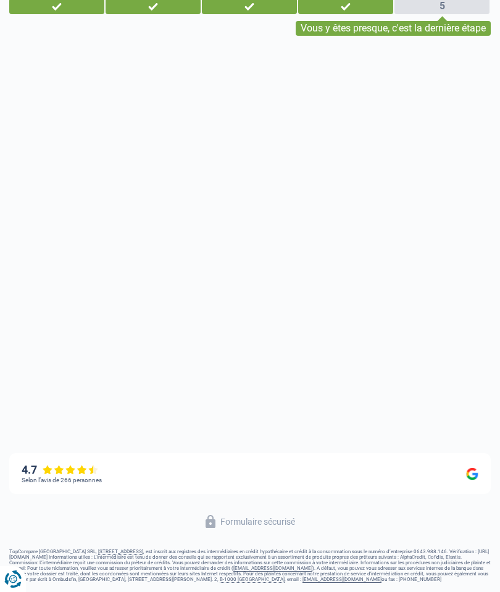
scroll to position [15, 0]
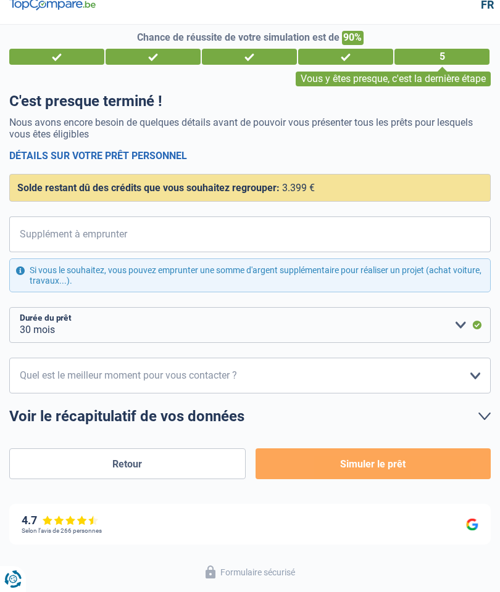
click at [331, 176] on div "Solde restant dû des crédits que vous souhaitez regrouper: 3.399 €" at bounding box center [249, 188] width 481 height 28
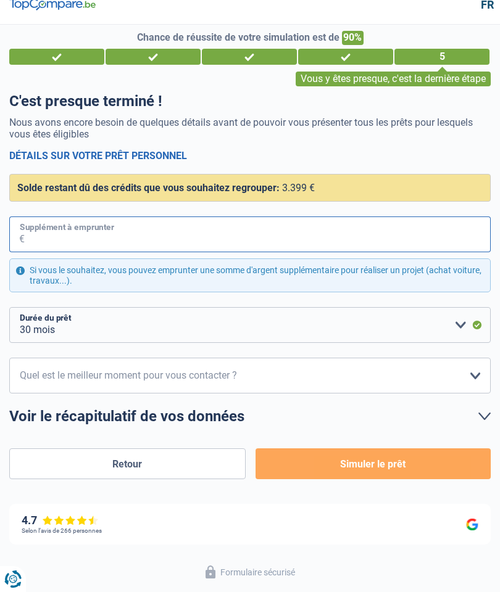
click at [36, 230] on input "Supplément à emprunter" at bounding box center [258, 234] width 466 height 36
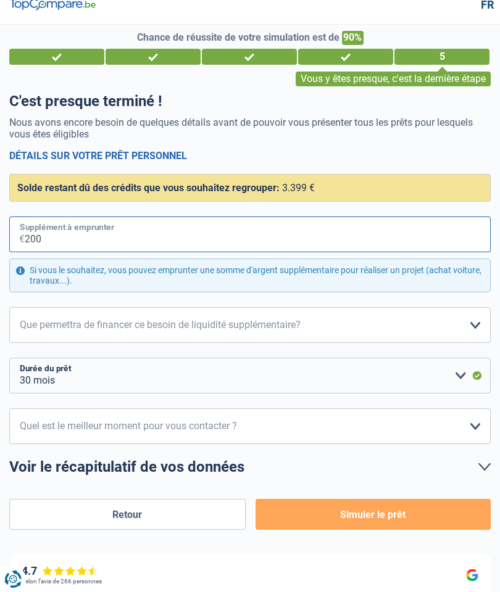
type input "2.000"
select select "36"
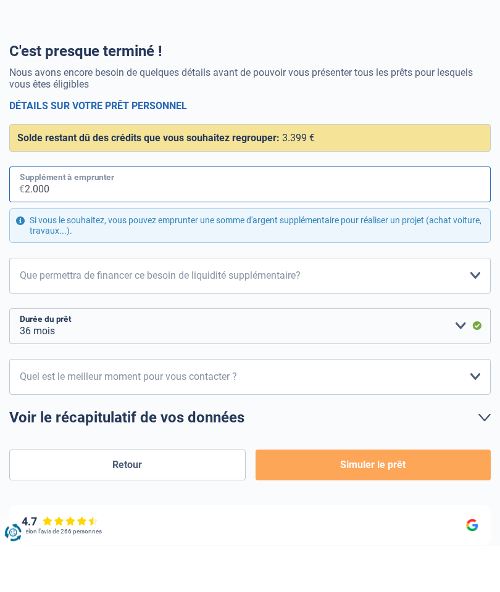
scroll to position [0, 0]
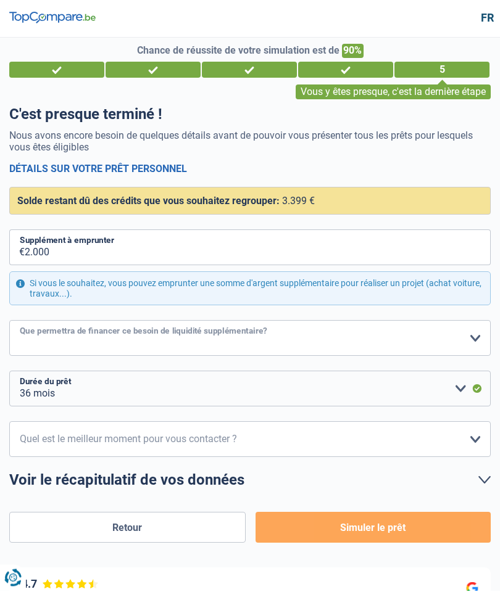
click at [471, 332] on select "Confort maison: meubles, textile, peinture, électroménager, outillage non-profe…" at bounding box center [249, 340] width 481 height 36
select select "familyEvent"
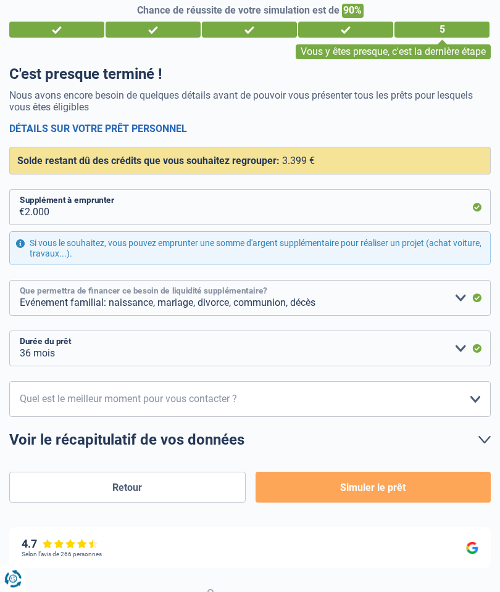
scroll to position [39, 0]
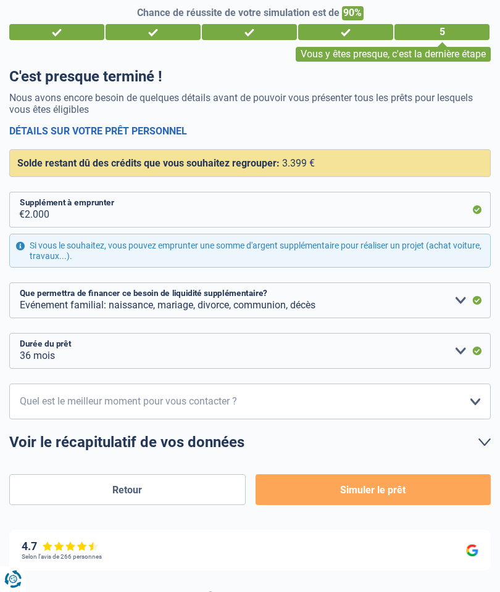
click at [319, 488] on button "Simuler le prêt" at bounding box center [372, 489] width 235 height 31
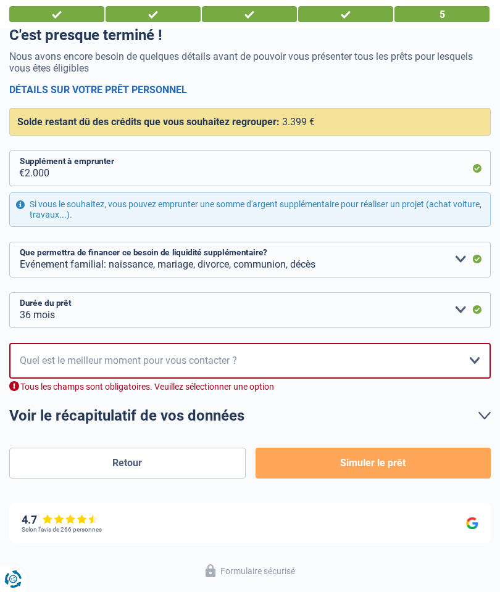
scroll to position [79, 0]
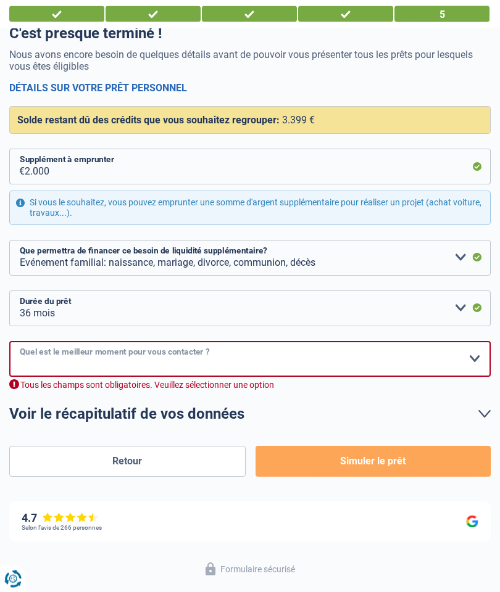
click at [469, 350] on select "10h-12h 12h-14h 14h-16h 16h-18h Veuillez sélectionner une option" at bounding box center [249, 360] width 481 height 36
select select "10-12"
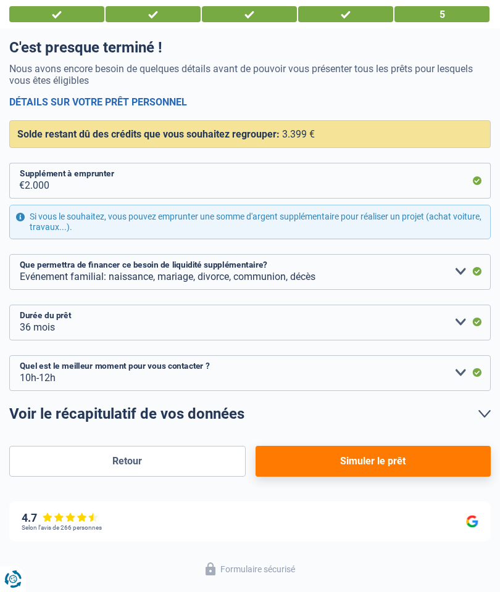
click at [352, 459] on button "Simuler le prêt" at bounding box center [372, 461] width 235 height 31
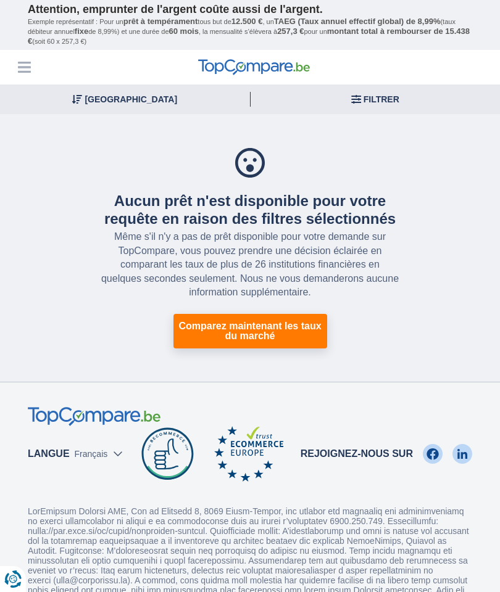
select select
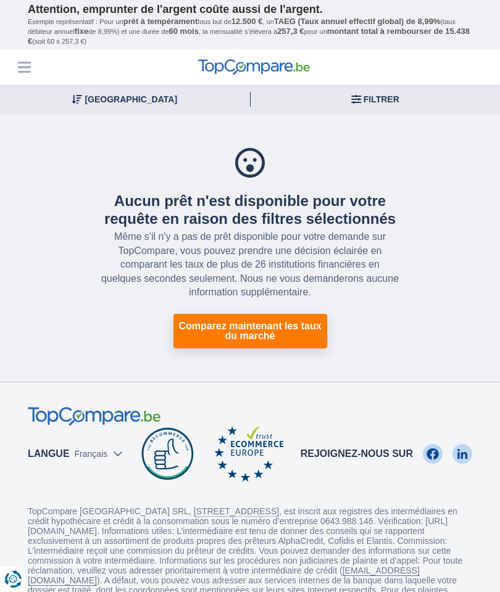
click at [224, 327] on link "Comparez maintenant les taux du marché" at bounding box center [250, 331] width 154 height 35
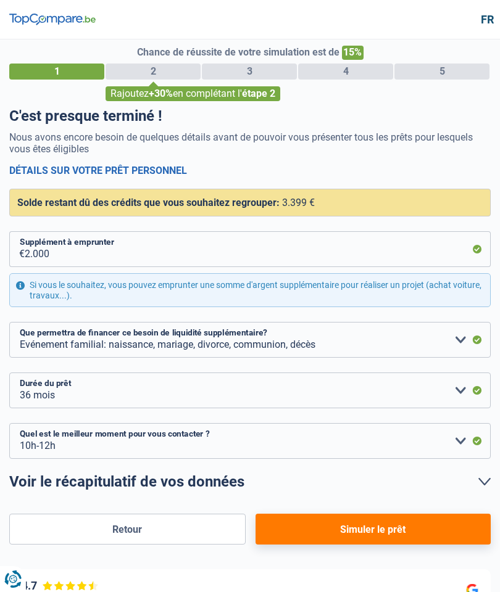
select select "refinancing"
select select "familyEvent"
select select "36"
select select "10-12"
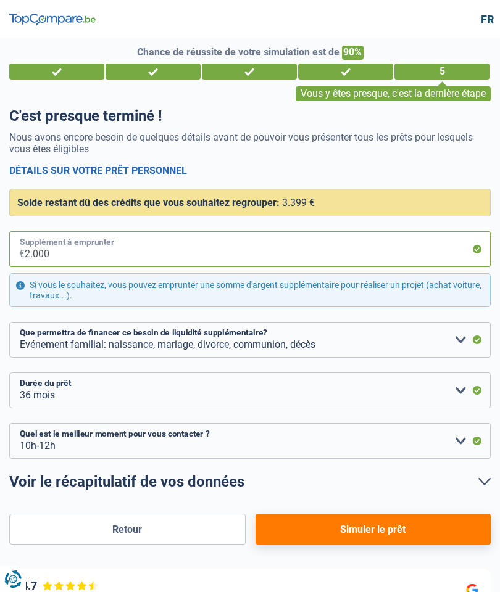
click at [66, 247] on input "2.000" at bounding box center [258, 249] width 466 height 36
type input "200"
select select "30"
type input "2"
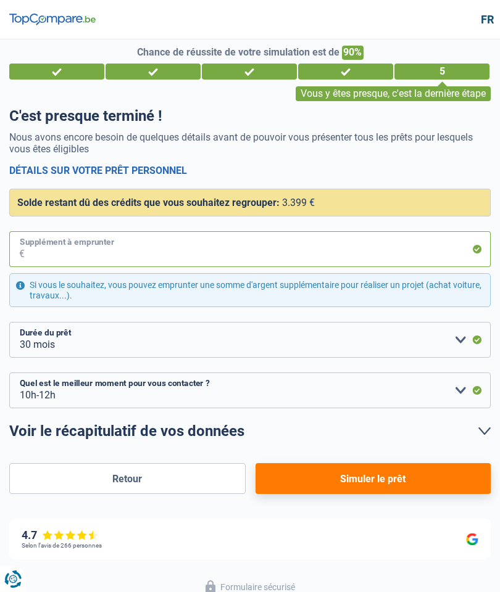
type input "1"
select select "familyEvent"
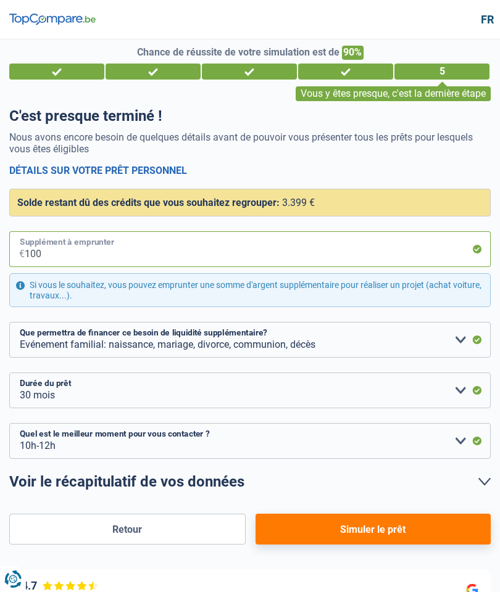
type input "1.000"
select select "36"
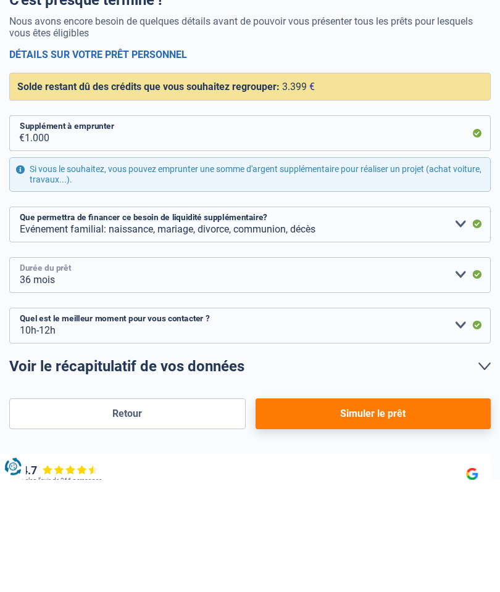
click at [64, 370] on select "12 mois 18 mois 24 mois 30 mois 36 mois Veuillez sélectionner une option" at bounding box center [249, 388] width 481 height 36
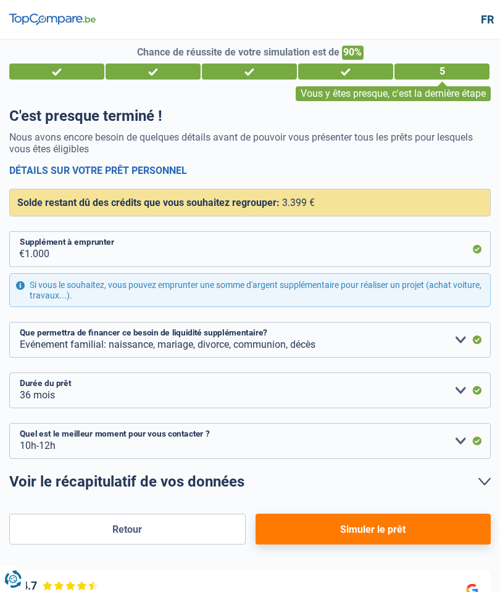
click at [324, 534] on button "Simuler le prêt" at bounding box center [372, 529] width 235 height 31
select select "refinancing"
select select "familyEvent"
select select "36"
select select "10-12"
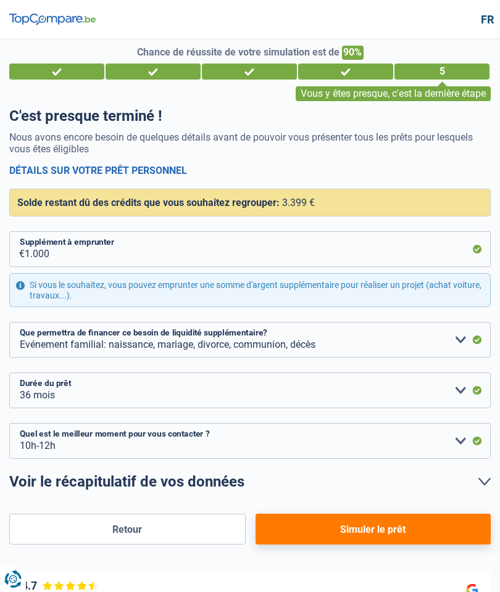
select select "retired"
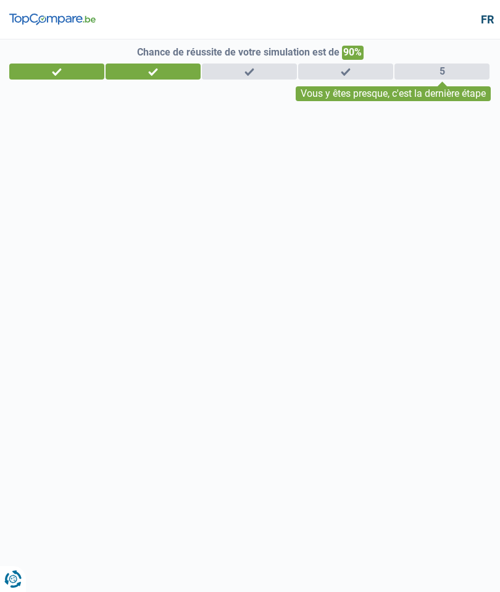
select select "32"
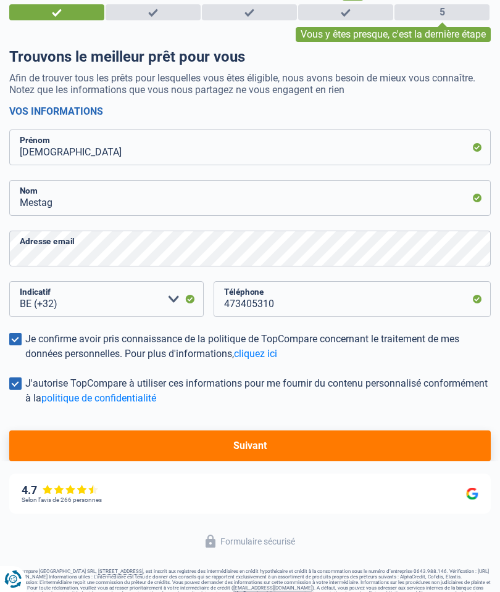
scroll to position [79, 0]
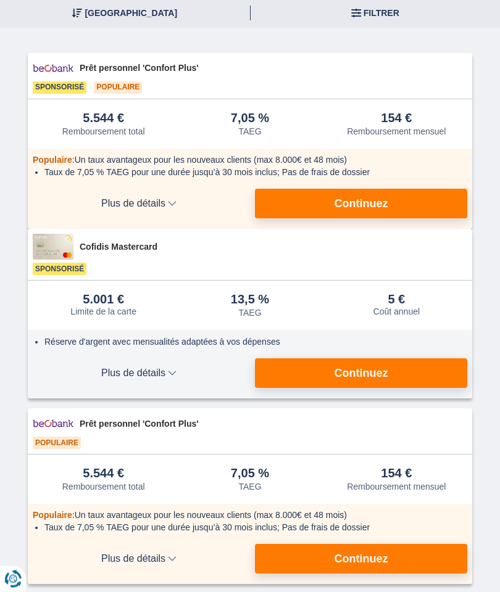
scroll to position [124, 0]
